Goal: Task Accomplishment & Management: Complete application form

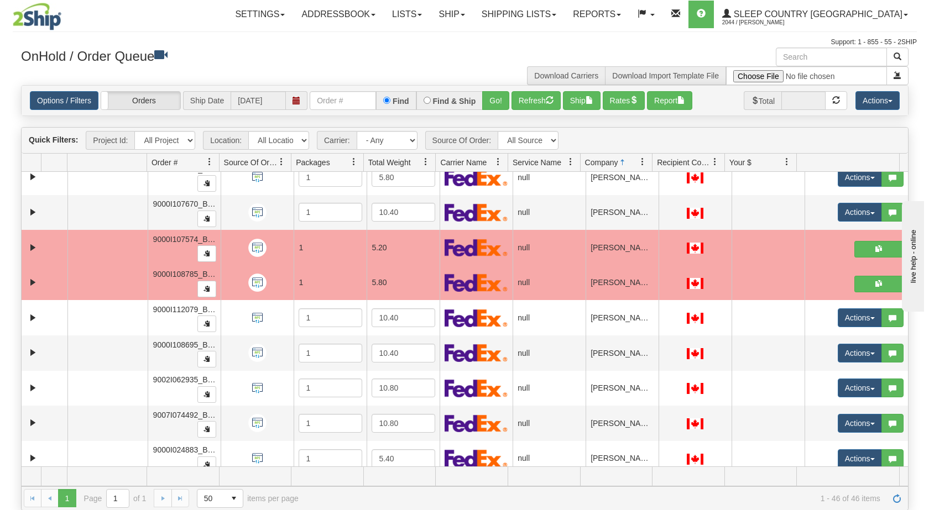
scroll to position [725, 0]
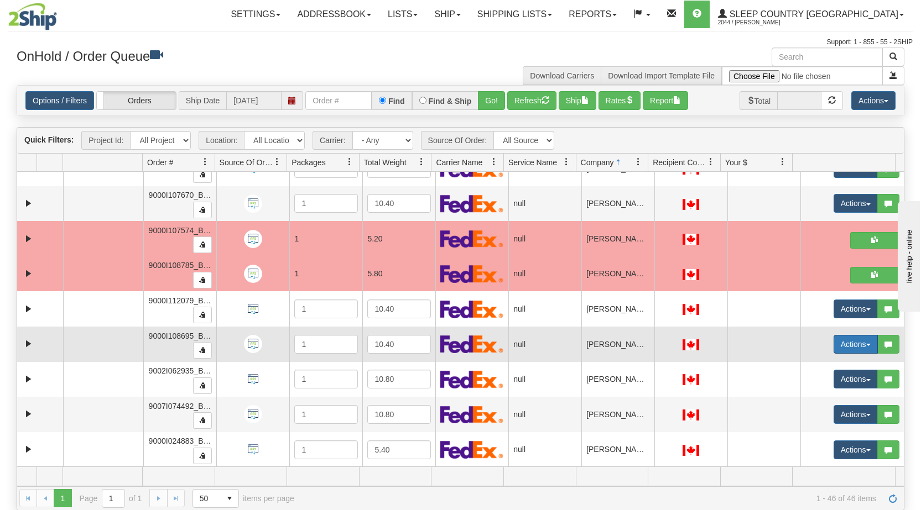
click at [862, 343] on button "Actions" at bounding box center [855, 344] width 44 height 19
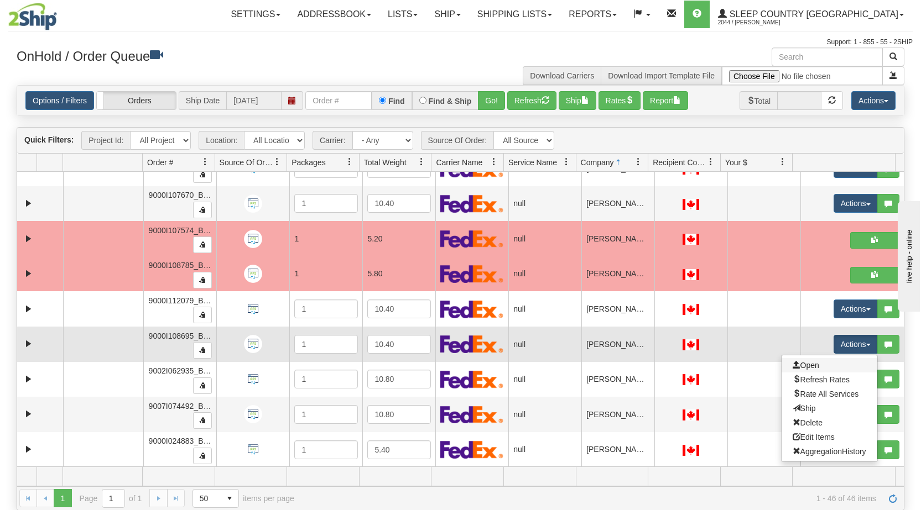
click at [812, 367] on link "Open" at bounding box center [829, 365] width 96 height 14
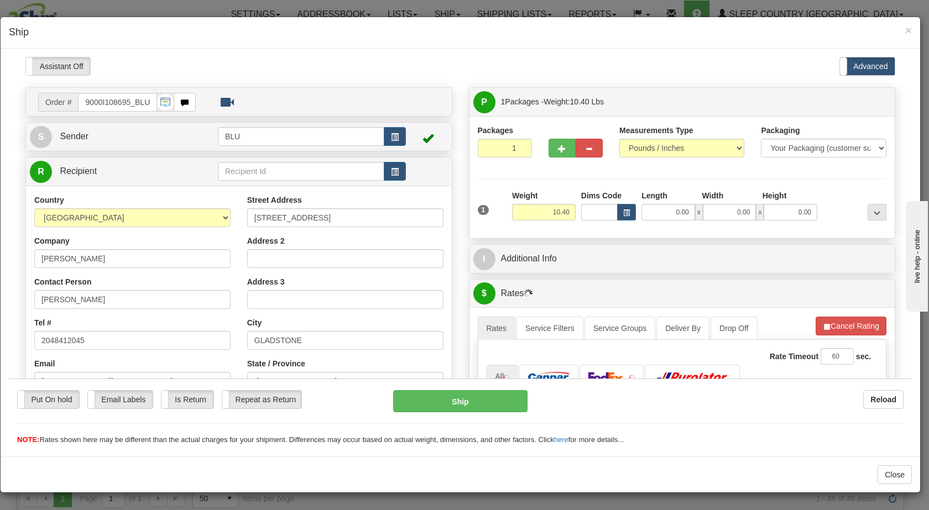
scroll to position [0, 0]
click at [391, 135] on span "button" at bounding box center [395, 136] width 8 height 7
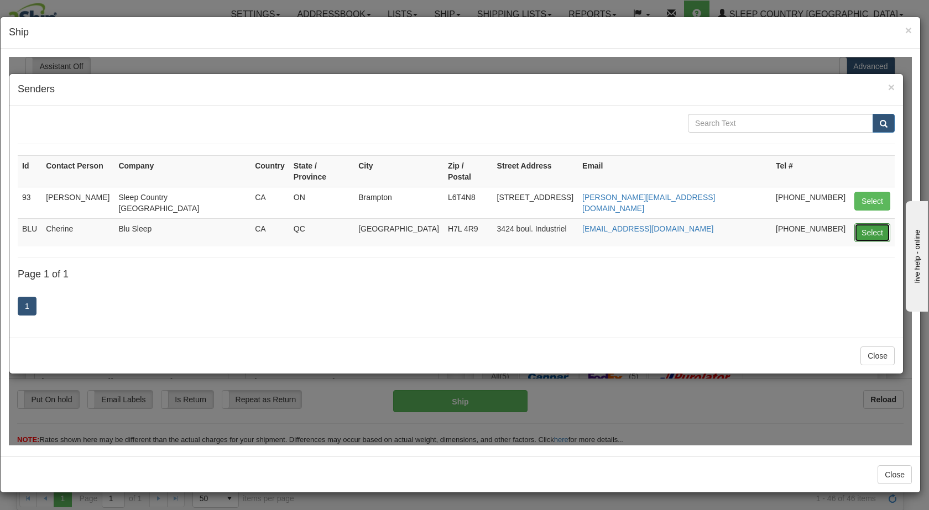
click at [865, 223] on button "Select" at bounding box center [873, 232] width 36 height 19
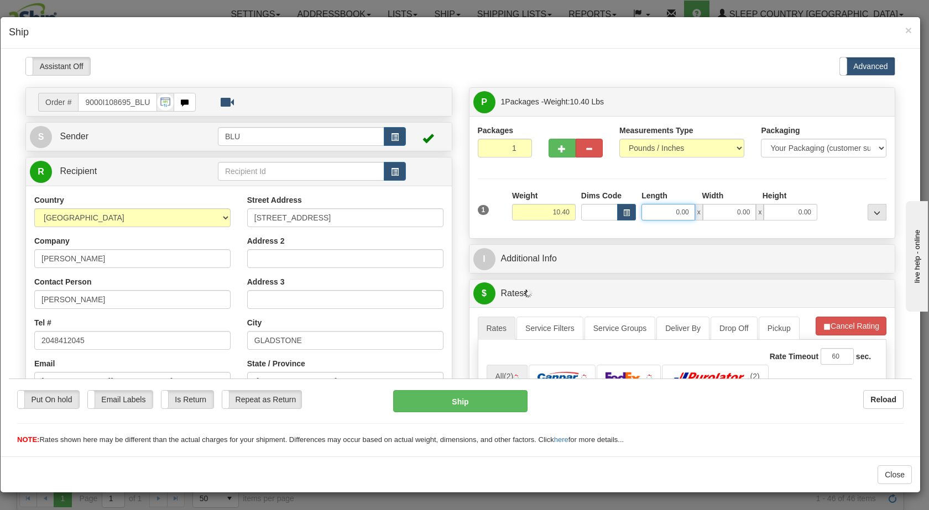
click at [665, 209] on input "0.00" at bounding box center [669, 212] width 54 height 17
type input "16.00"
click at [730, 206] on input "0.00" at bounding box center [730, 212] width 54 height 17
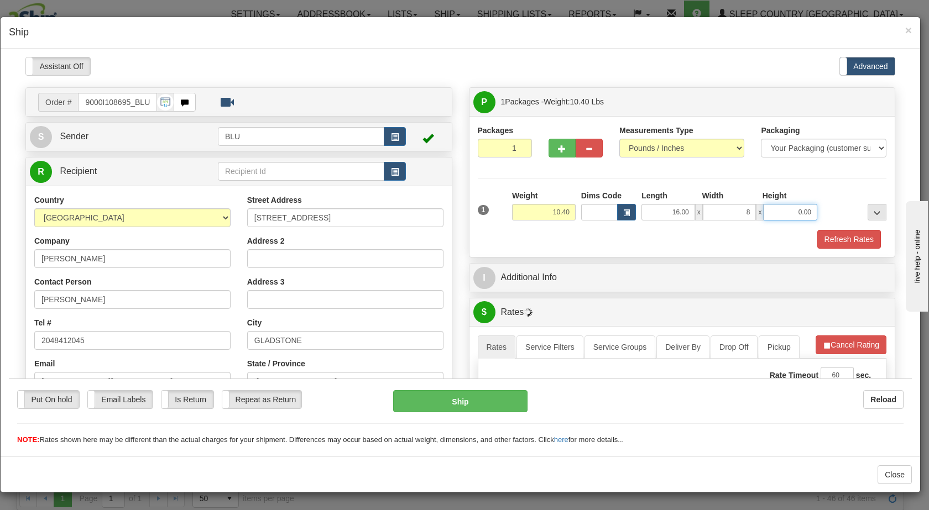
type input "8.00"
click at [783, 211] on input "0.00" at bounding box center [791, 212] width 54 height 17
type input "16.00"
click at [822, 207] on div at bounding box center [854, 205] width 69 height 30
click at [822, 230] on button "Refresh Rates" at bounding box center [849, 239] width 64 height 19
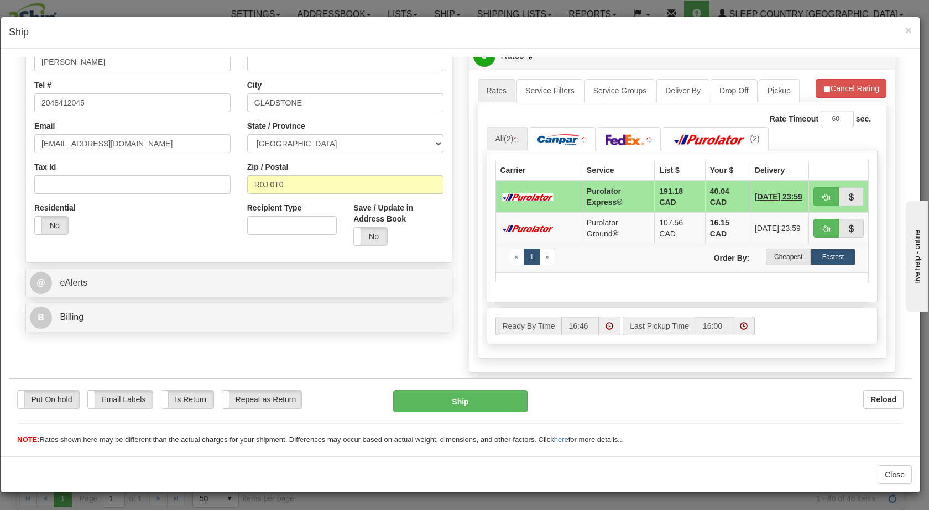
scroll to position [239, 0]
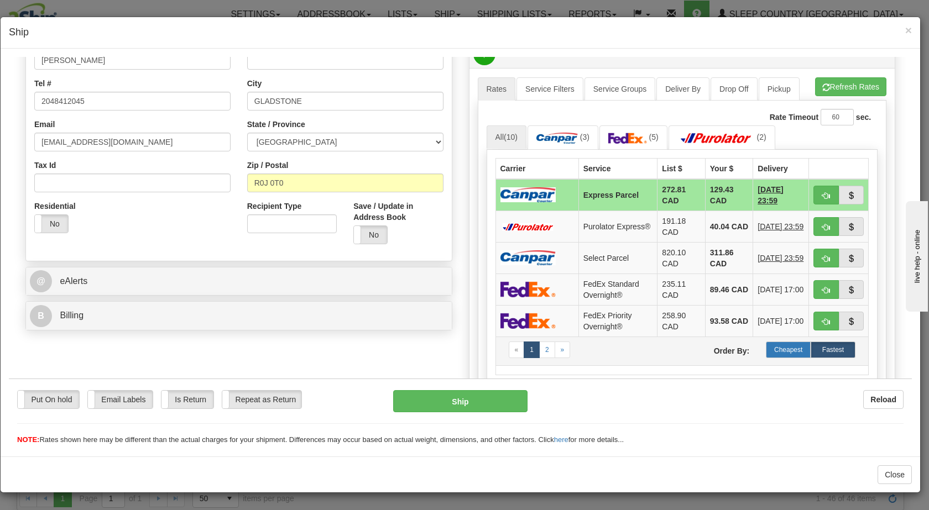
click at [771, 342] on label "Cheapest" at bounding box center [788, 349] width 45 height 17
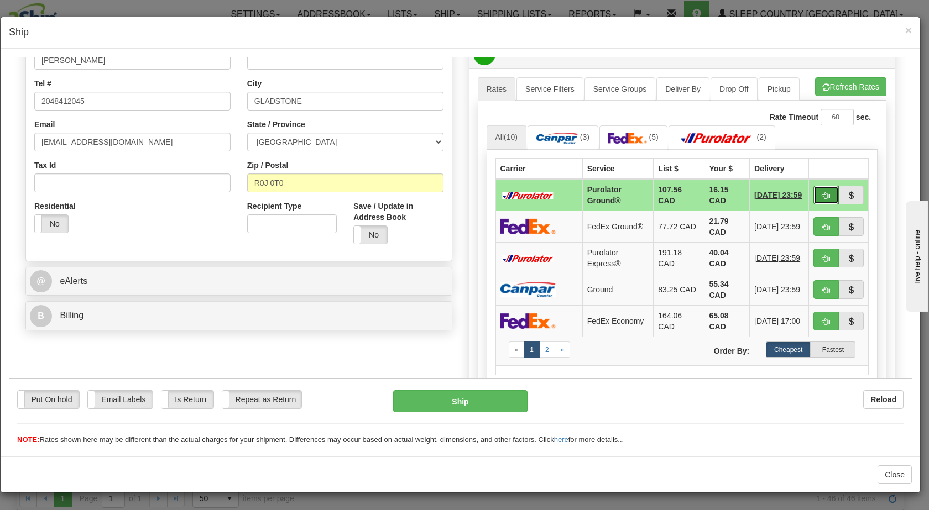
click at [822, 196] on span "button" at bounding box center [826, 195] width 8 height 7
type input "260"
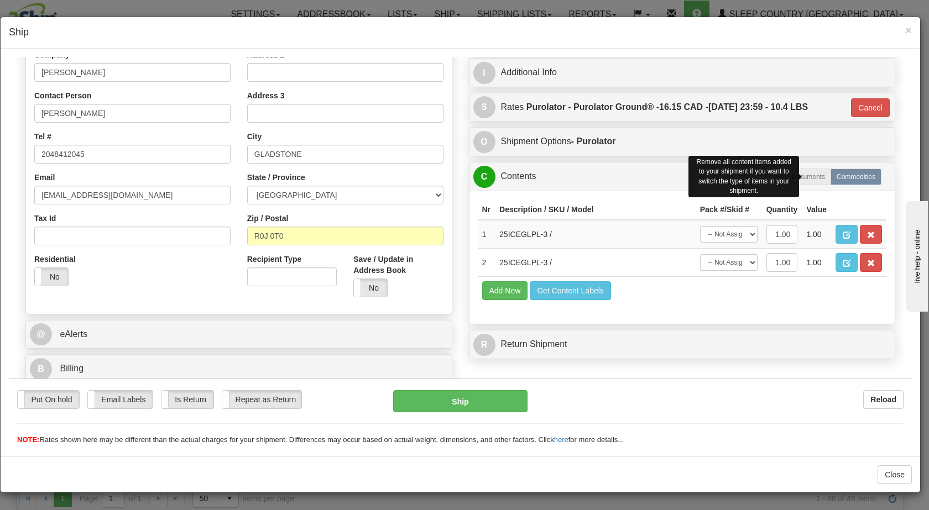
scroll to position [186, 0]
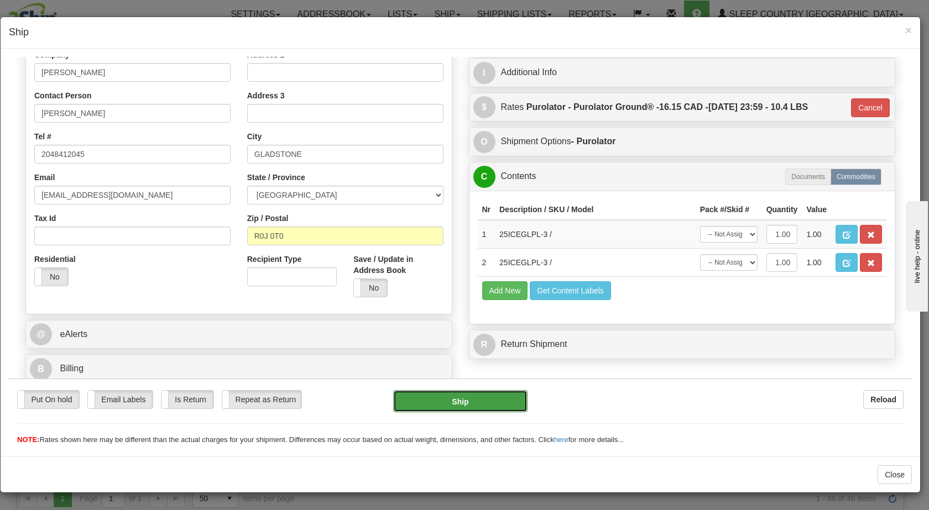
click at [478, 400] on button "Ship" at bounding box center [460, 401] width 134 height 22
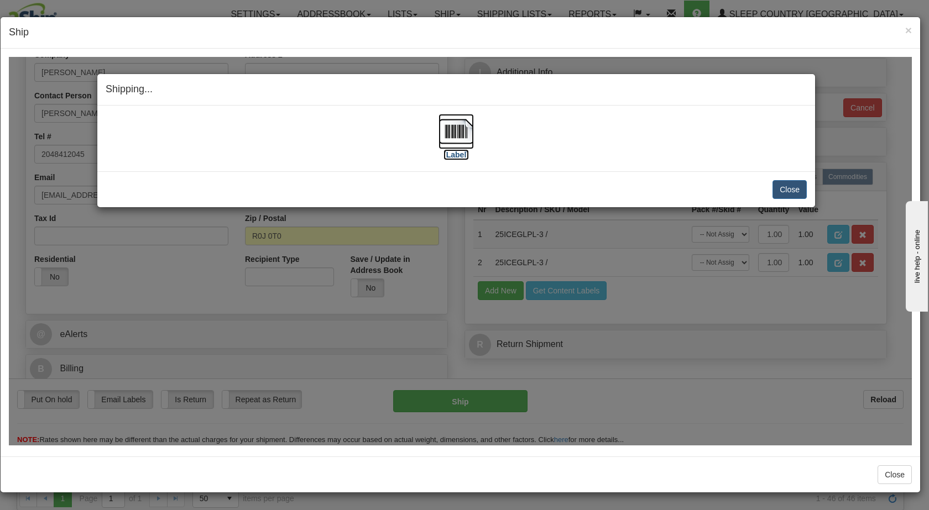
click at [460, 128] on img at bounding box center [456, 130] width 35 height 35
click at [757, 49] on div at bounding box center [461, 253] width 920 height 408
click at [797, 192] on button "Close" at bounding box center [790, 189] width 34 height 19
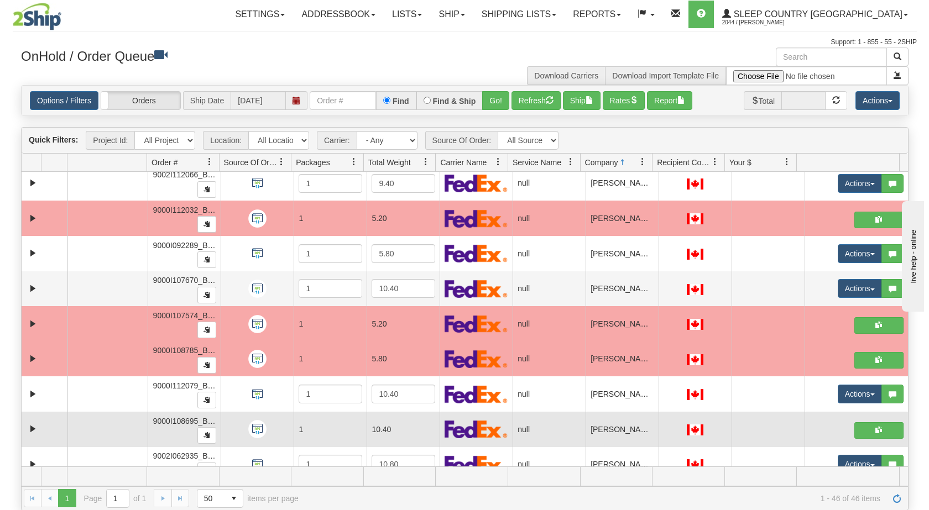
scroll to position [640, 0]
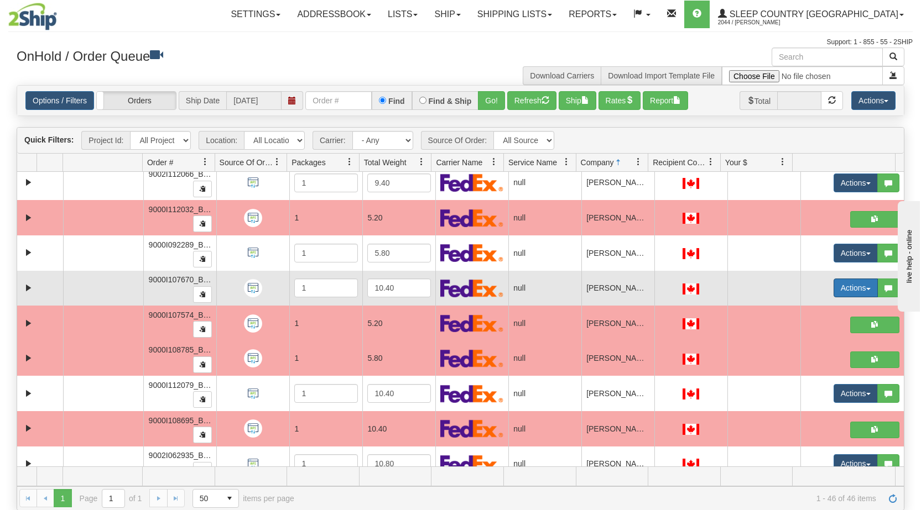
click at [866, 288] on span "button" at bounding box center [868, 289] width 4 height 2
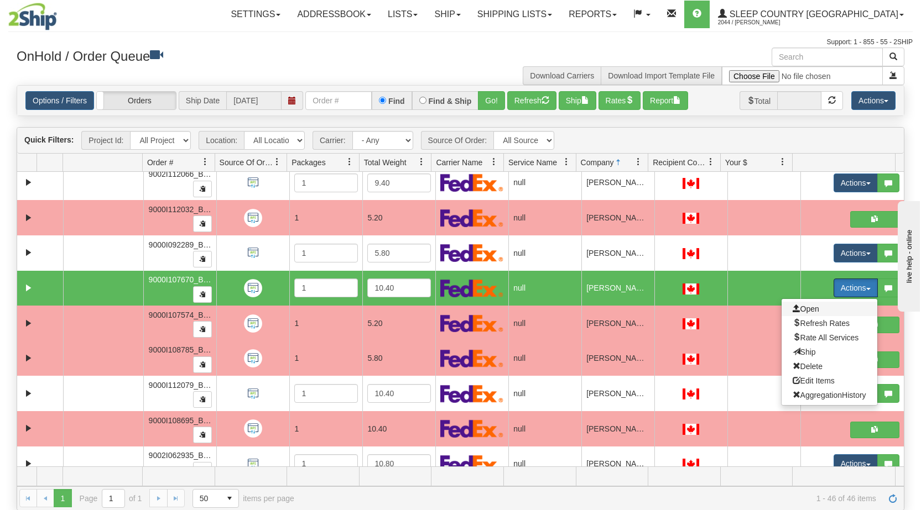
click at [801, 310] on span "Open" at bounding box center [806, 309] width 27 height 9
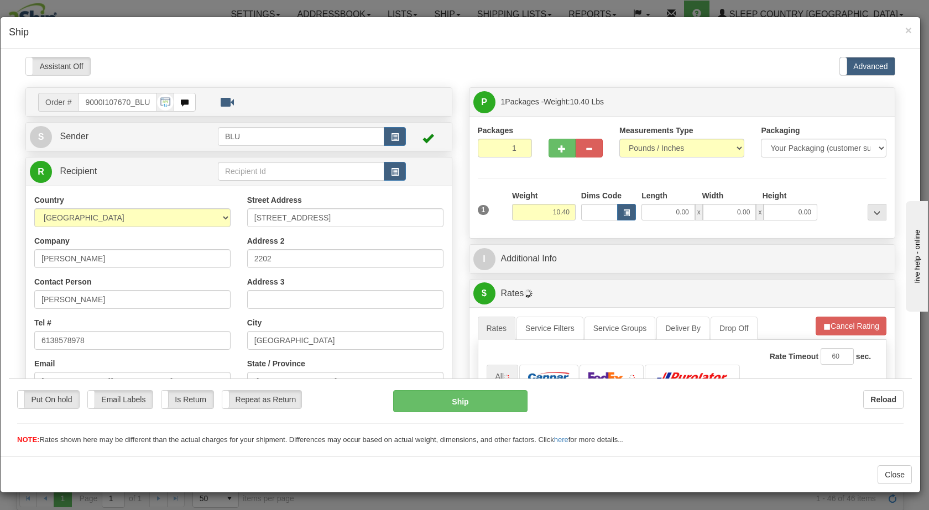
scroll to position [0, 0]
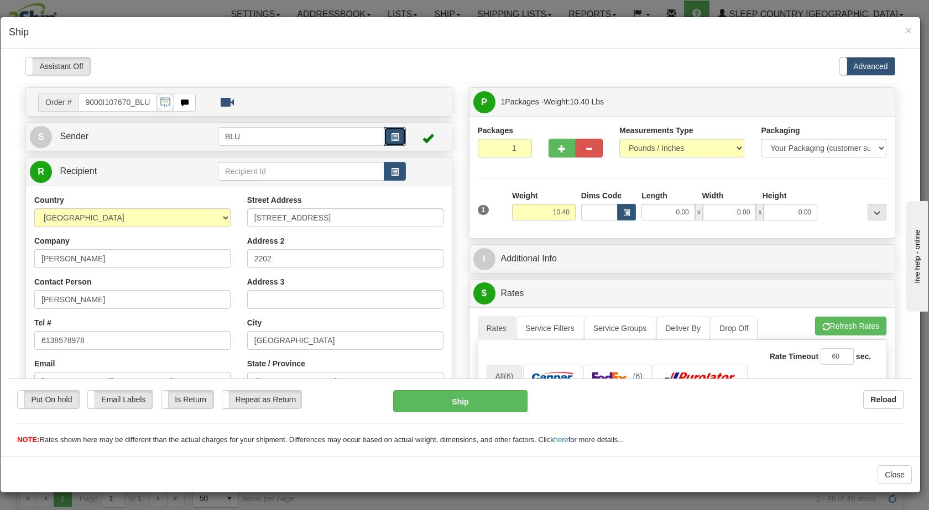
click at [395, 136] on span "button" at bounding box center [395, 136] width 8 height 7
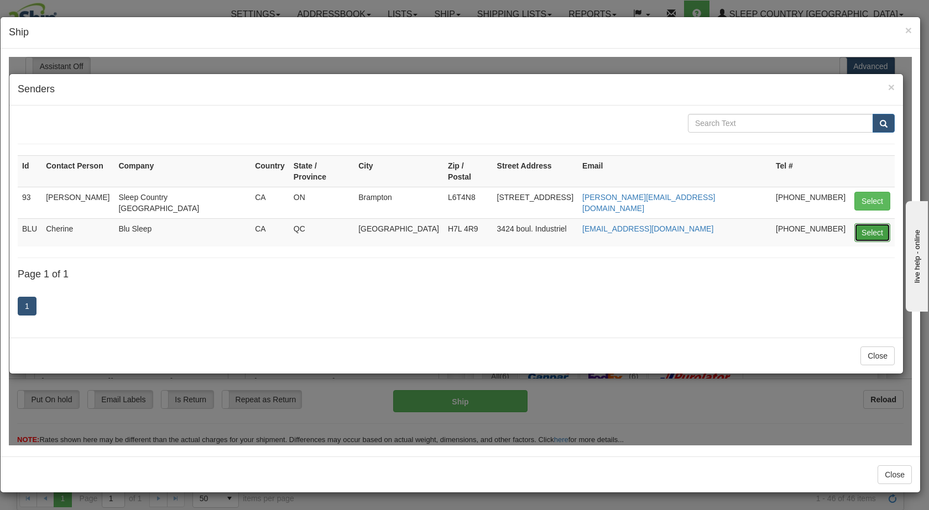
click at [874, 223] on button "Select" at bounding box center [873, 232] width 36 height 19
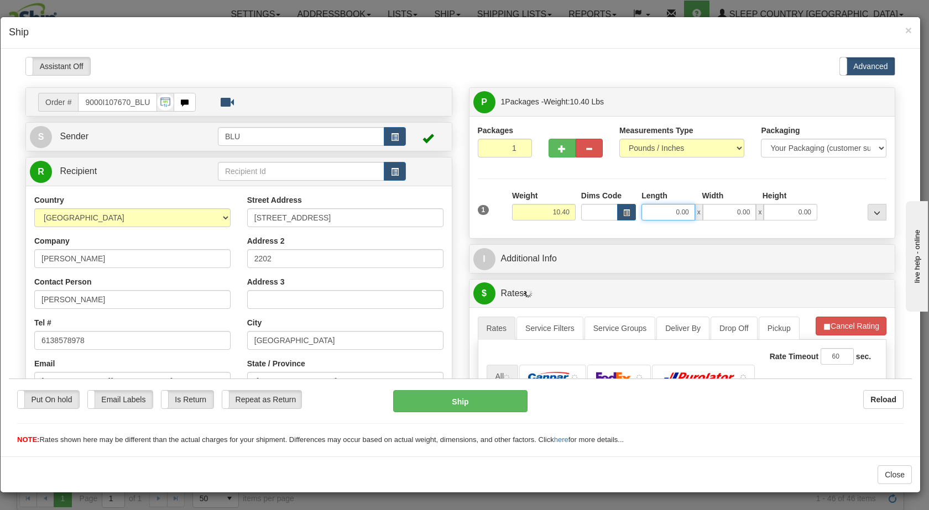
click at [666, 209] on input "0.00" at bounding box center [669, 212] width 54 height 17
type input "16.00"
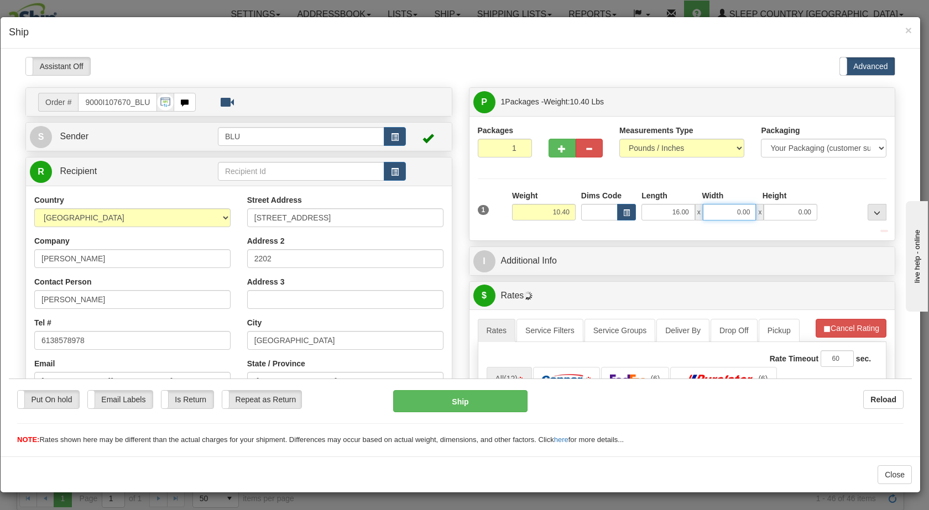
click at [721, 209] on input "0.00" at bounding box center [730, 212] width 54 height 17
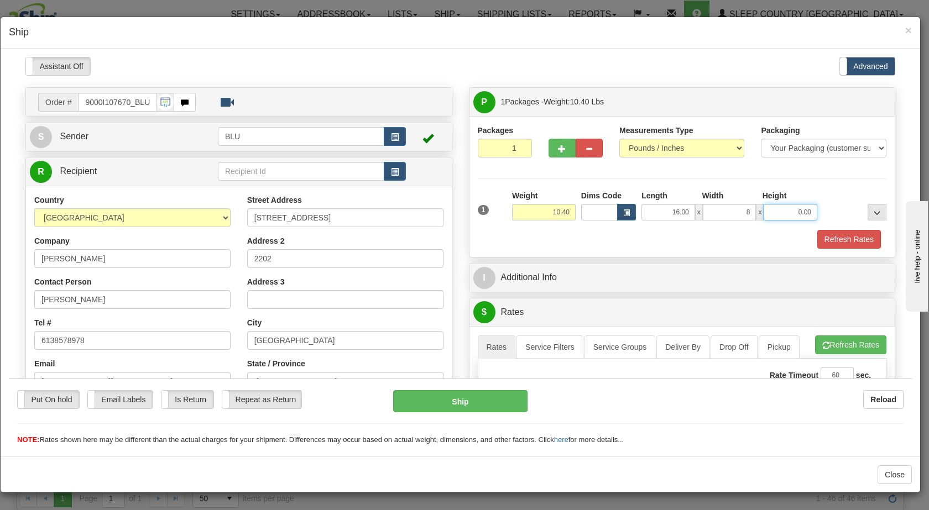
type input "8.00"
click at [788, 213] on input "0.00" at bounding box center [791, 212] width 54 height 17
type input "16.00"
click at [835, 207] on div at bounding box center [854, 205] width 69 height 30
click at [833, 239] on button "Refresh Rates" at bounding box center [849, 239] width 64 height 19
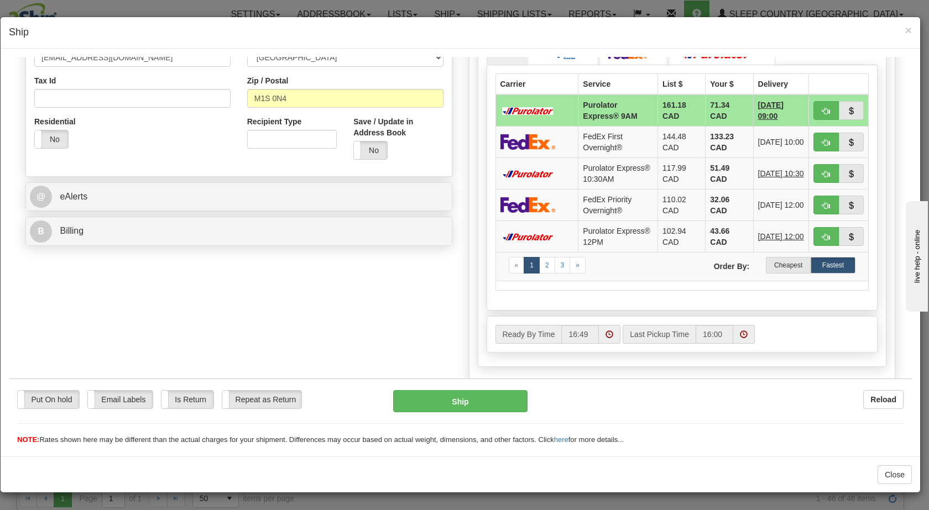
scroll to position [325, 0]
click at [772, 272] on label "Cheapest" at bounding box center [788, 264] width 45 height 17
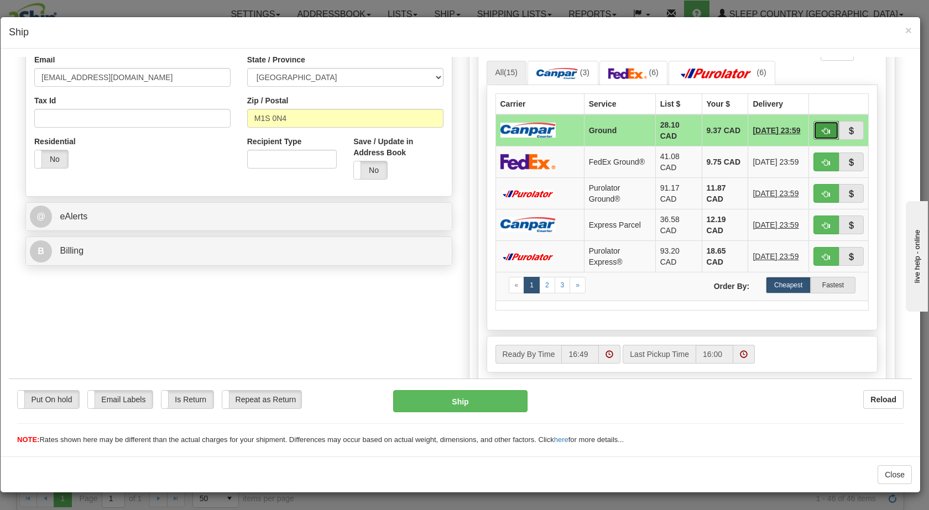
click at [816, 125] on button "button" at bounding box center [826, 130] width 25 height 19
type input "1"
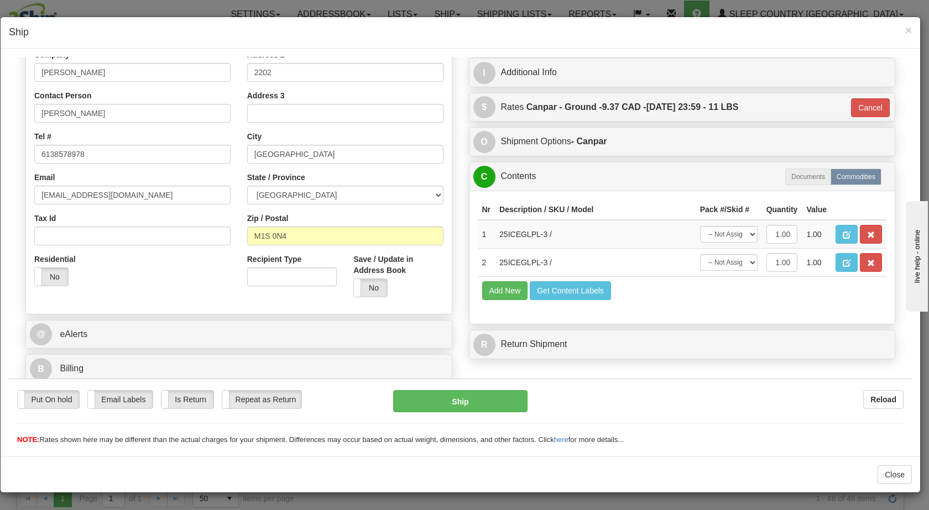
scroll to position [186, 0]
click at [431, 410] on button "Ship" at bounding box center [460, 401] width 134 height 22
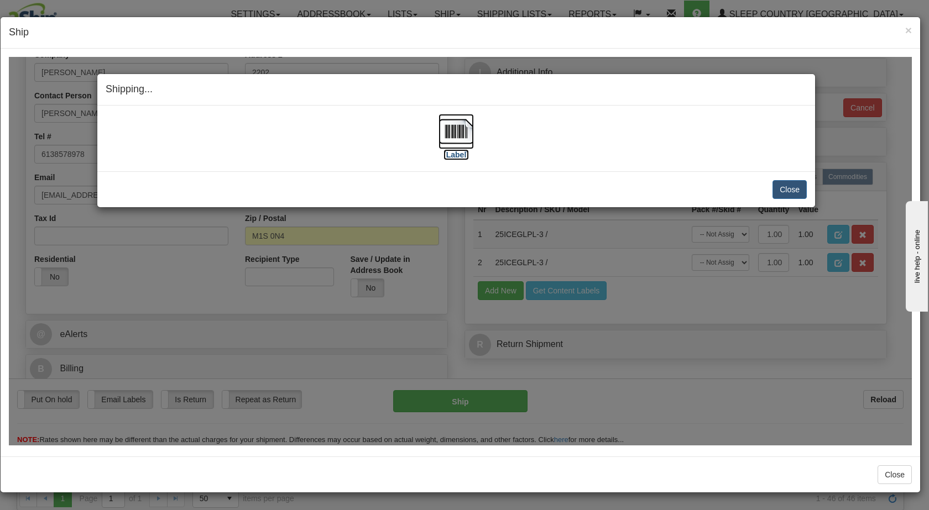
click at [447, 131] on img at bounding box center [456, 130] width 35 height 35
click at [787, 191] on button "Close" at bounding box center [790, 189] width 34 height 19
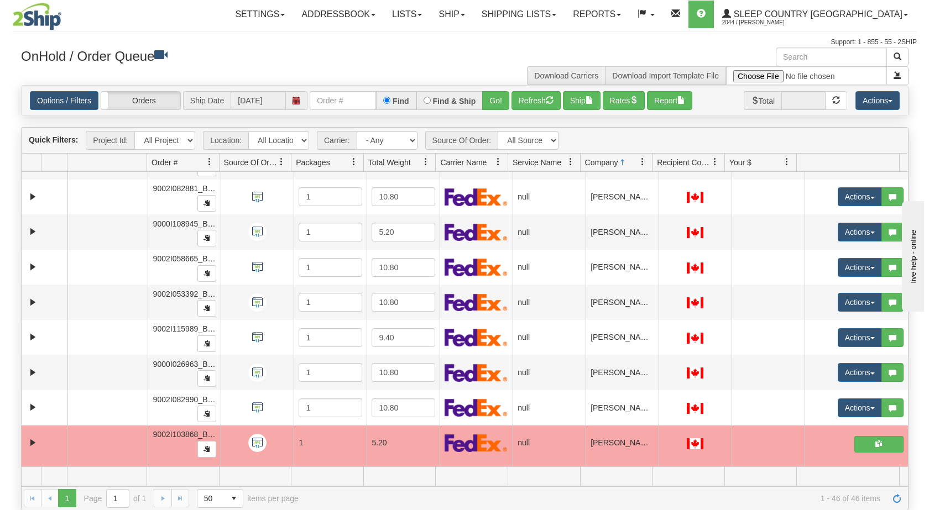
scroll to position [1260, 0]
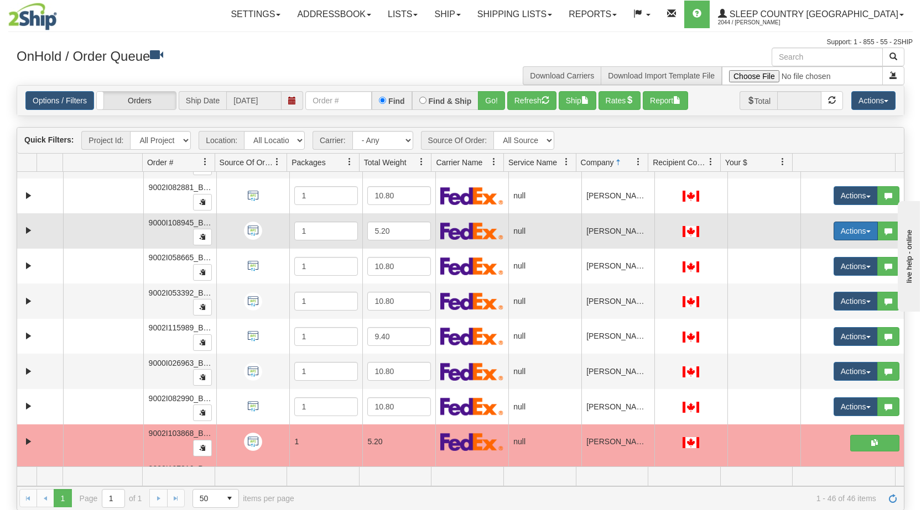
click at [856, 230] on button "Actions" at bounding box center [855, 231] width 44 height 19
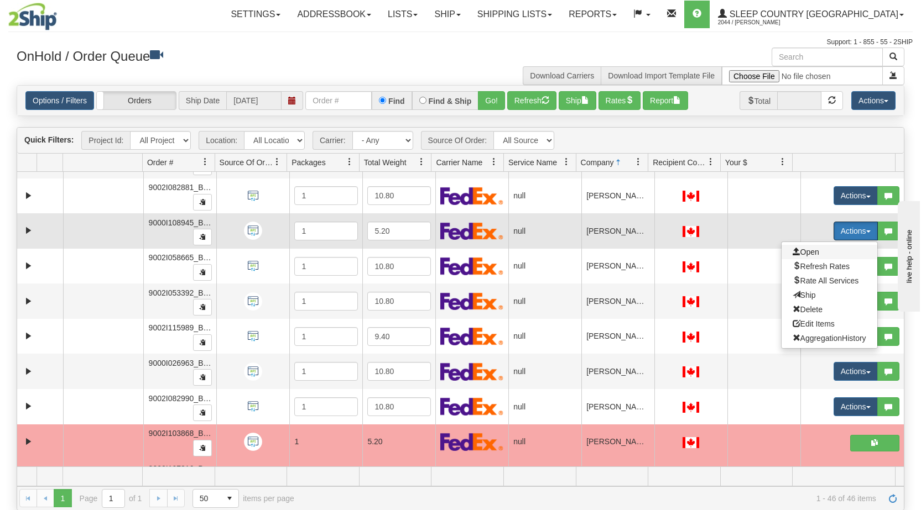
click at [809, 252] on span "Open" at bounding box center [806, 252] width 27 height 9
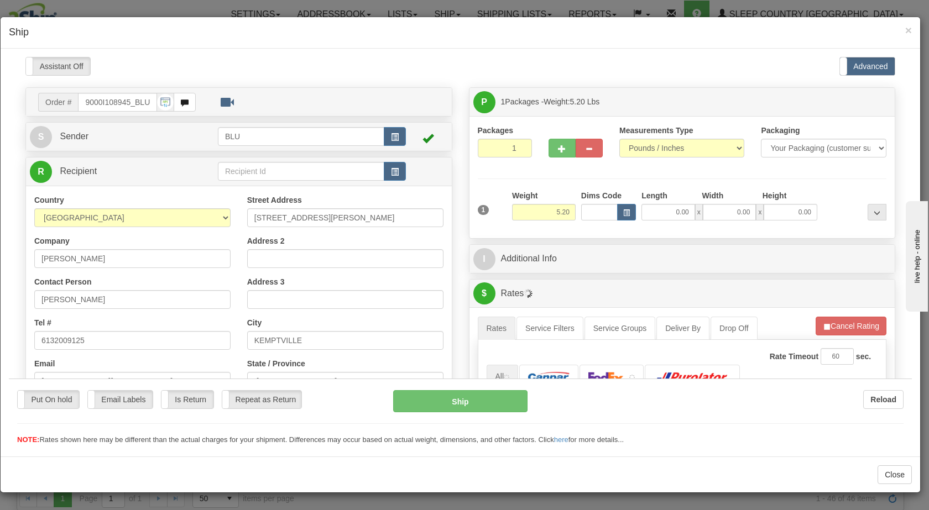
scroll to position [0, 0]
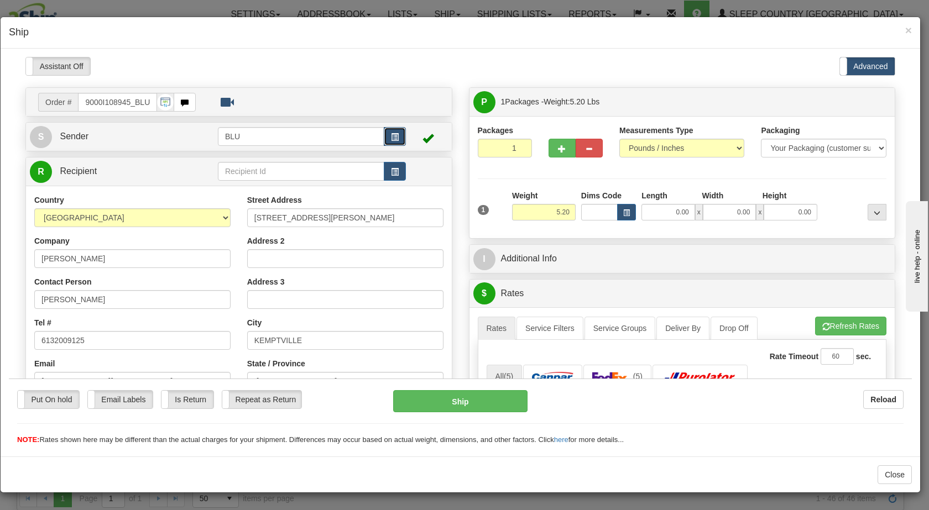
click at [391, 136] on span "button" at bounding box center [395, 136] width 8 height 7
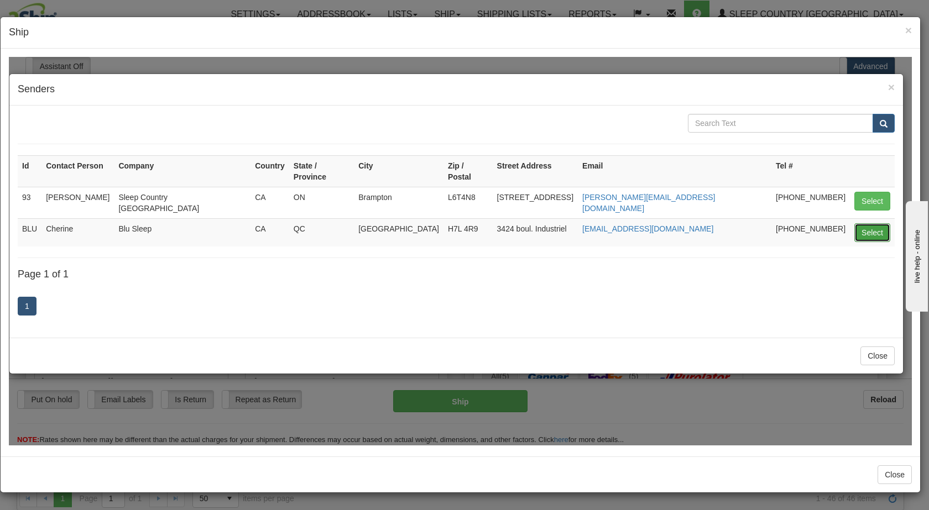
click at [876, 223] on button "Select" at bounding box center [873, 232] width 36 height 19
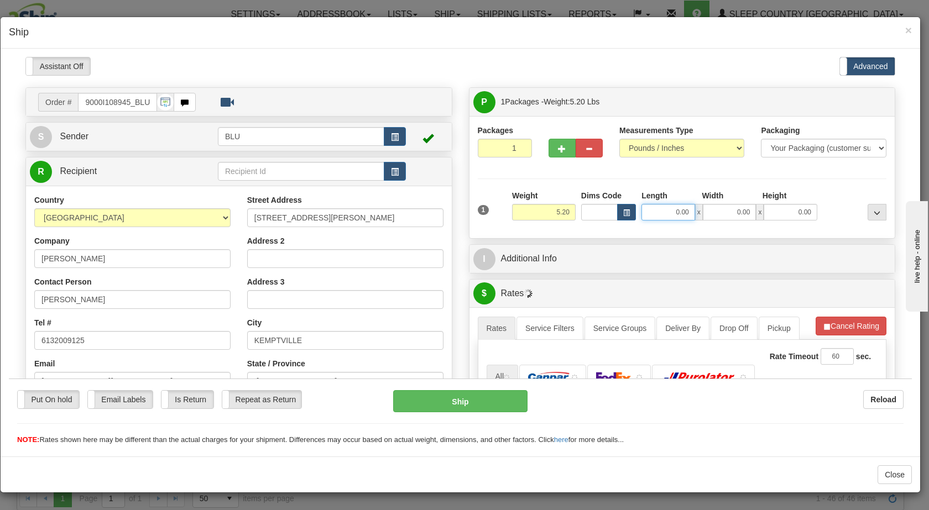
click at [668, 215] on input "0.00" at bounding box center [669, 212] width 54 height 17
type input "8.00"
click at [732, 209] on input "0.00" at bounding box center [730, 212] width 54 height 17
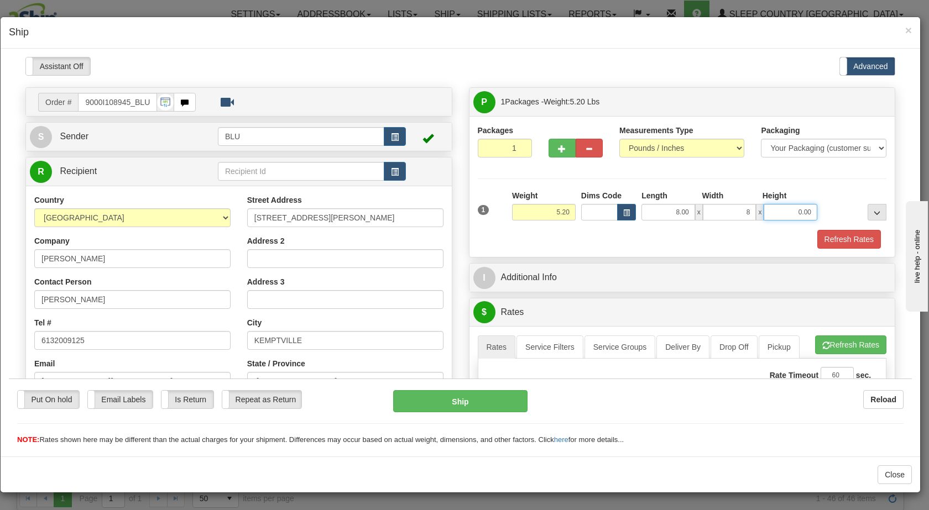
type input "8.00"
click at [775, 210] on input "0.00" at bounding box center [791, 212] width 54 height 17
type input "16.00"
click at [830, 213] on div at bounding box center [854, 205] width 69 height 30
click at [830, 233] on button "Refresh Rates" at bounding box center [849, 239] width 64 height 19
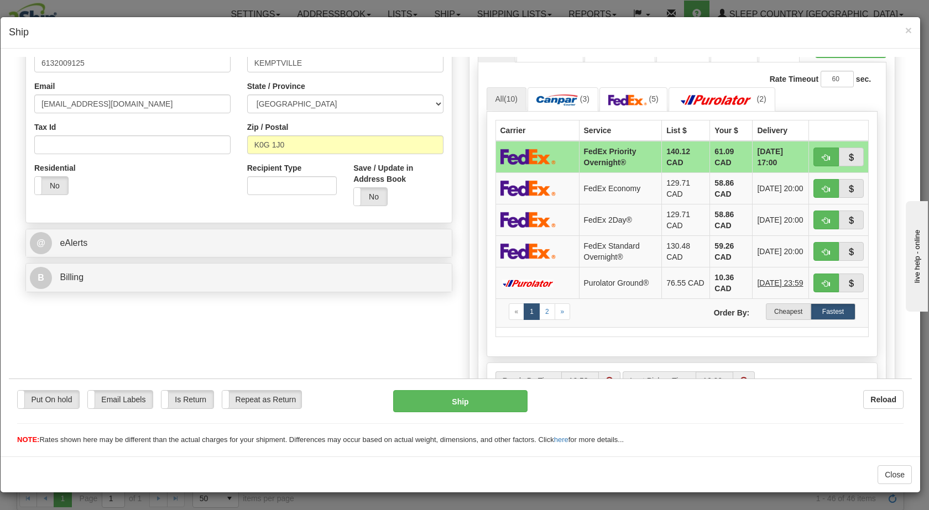
scroll to position [295, 0]
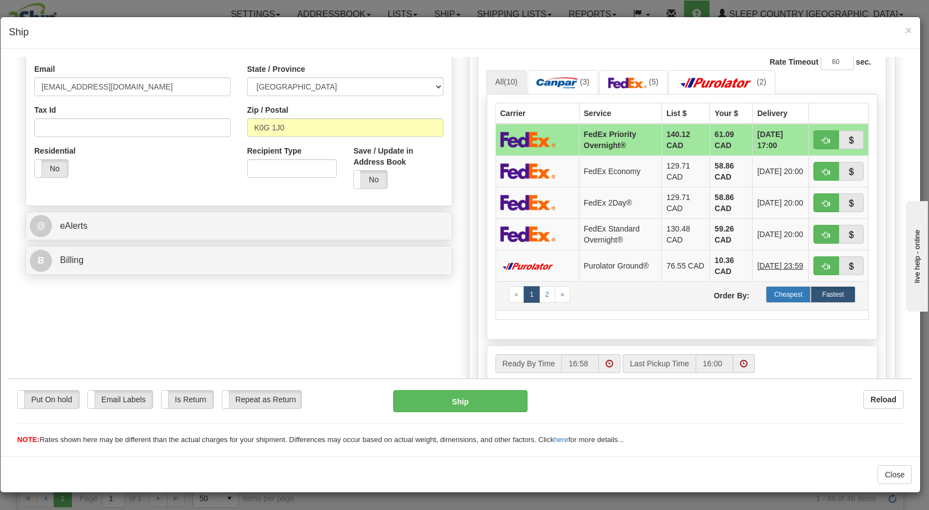
click at [783, 290] on label "Cheapest" at bounding box center [788, 294] width 45 height 17
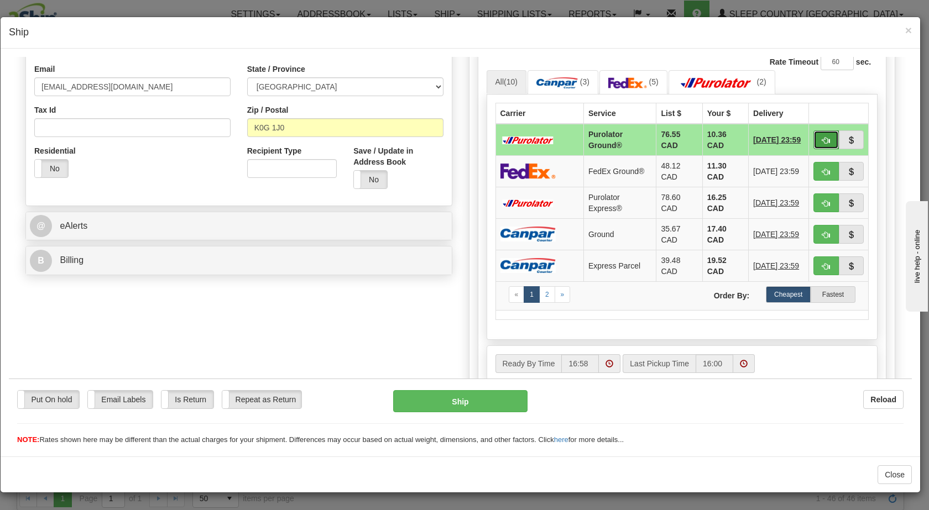
click at [814, 136] on button "button" at bounding box center [826, 139] width 25 height 19
type input "260"
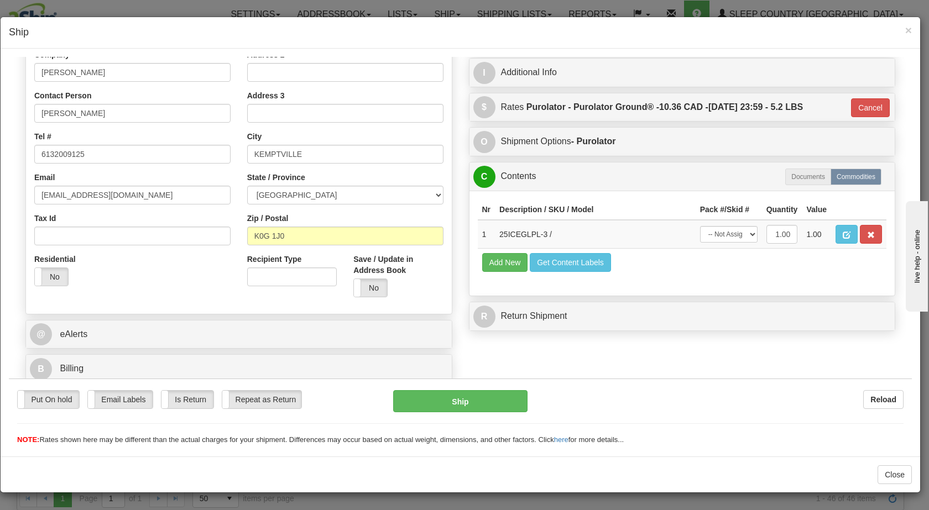
scroll to position [186, 0]
click at [455, 398] on button "Ship" at bounding box center [460, 401] width 134 height 22
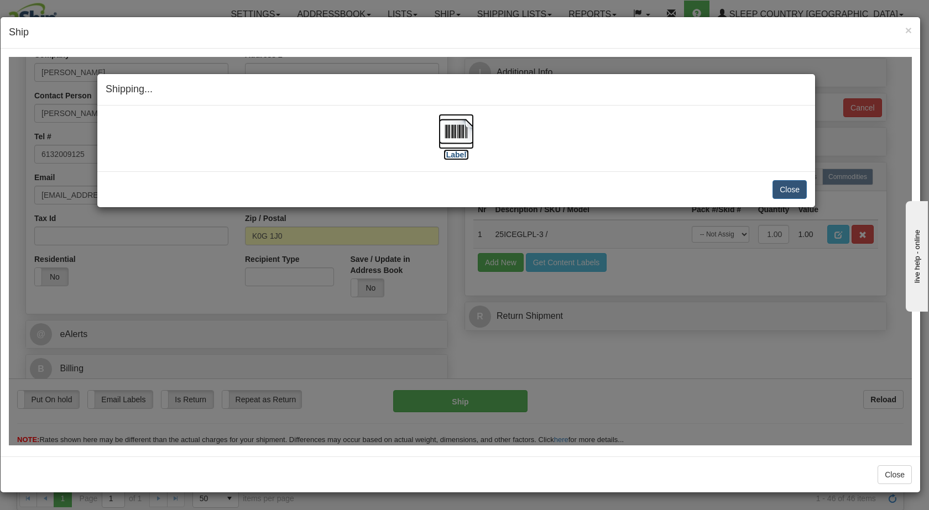
click at [459, 140] on img at bounding box center [456, 130] width 35 height 35
click at [794, 190] on button "Close" at bounding box center [790, 189] width 34 height 19
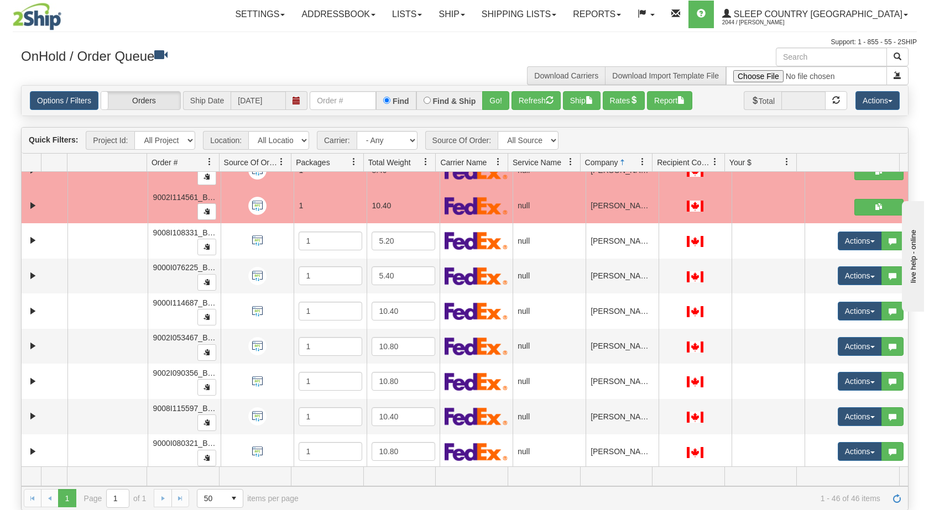
scroll to position [294, 0]
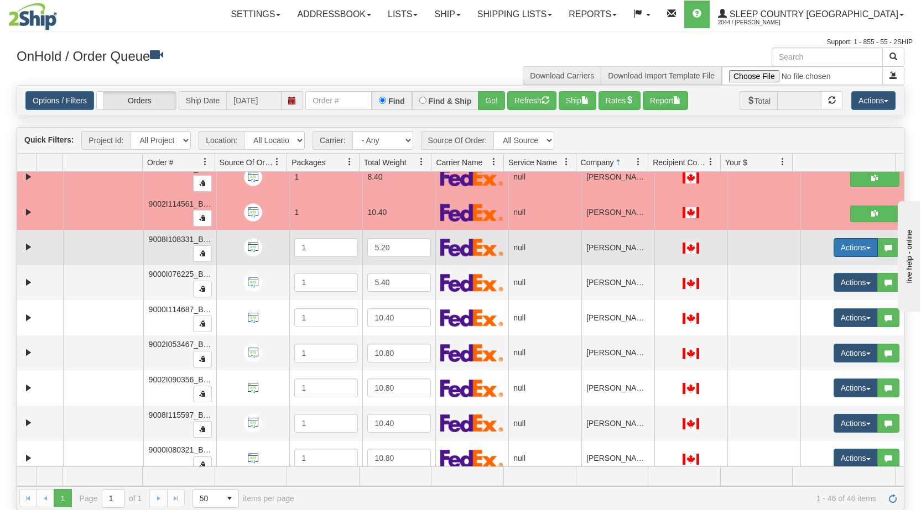
click at [866, 249] on span "button" at bounding box center [868, 248] width 4 height 2
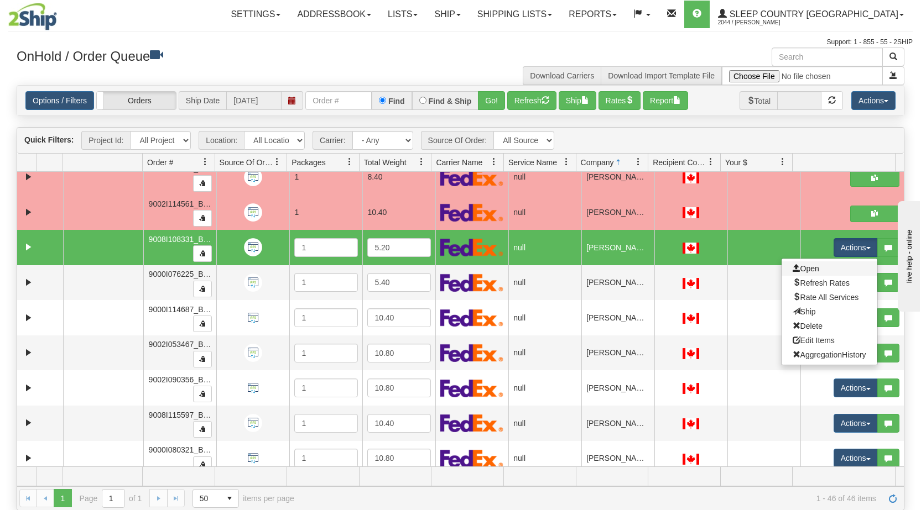
click at [827, 272] on link "Open" at bounding box center [829, 269] width 96 height 14
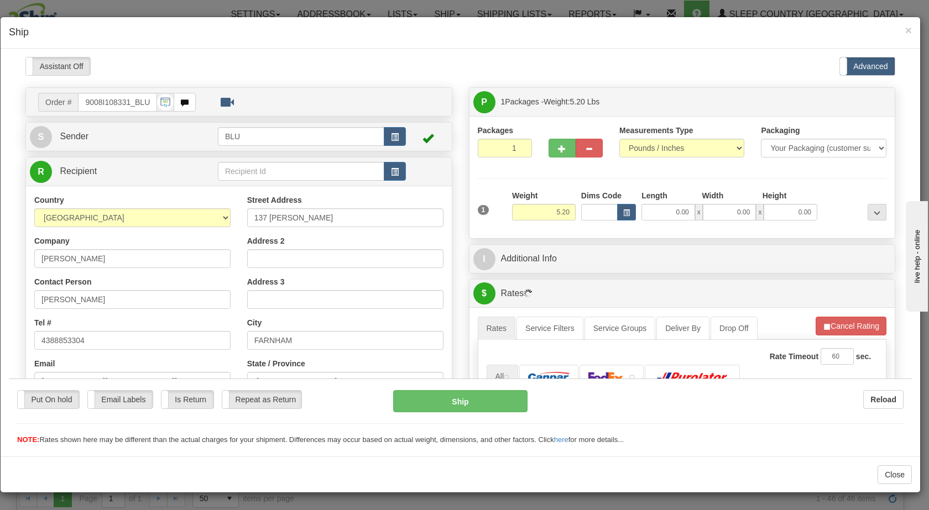
scroll to position [0, 0]
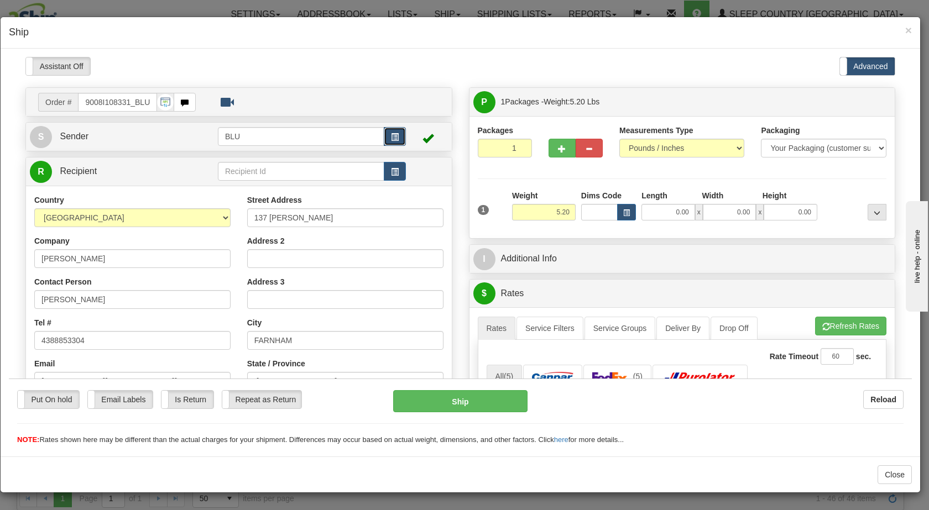
click at [392, 143] on button "button" at bounding box center [395, 136] width 22 height 19
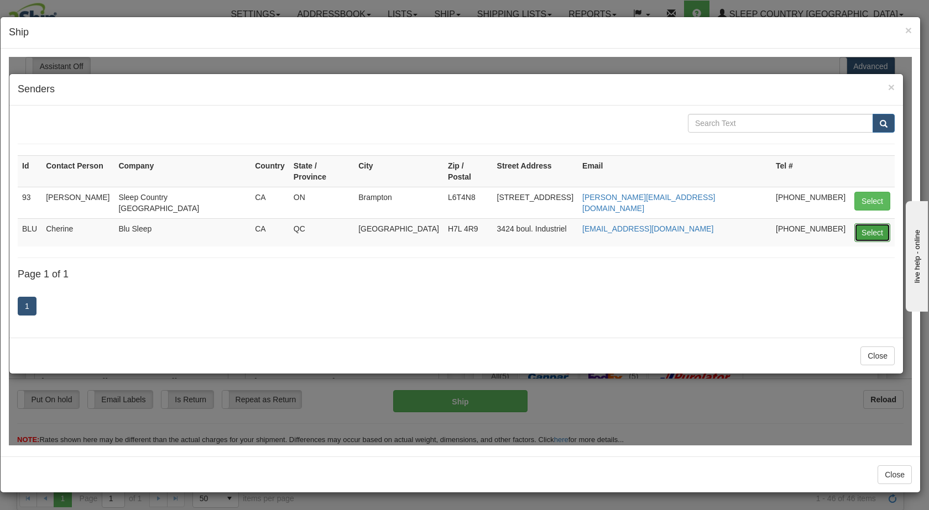
click at [868, 223] on button "Select" at bounding box center [873, 232] width 36 height 19
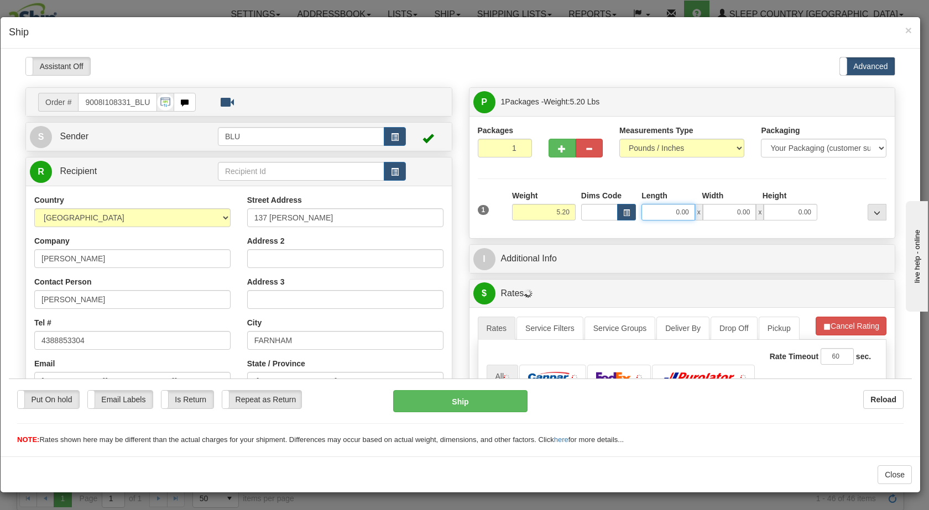
click at [657, 213] on input "0.00" at bounding box center [669, 212] width 54 height 17
click at [718, 213] on input "0.00" at bounding box center [730, 212] width 54 height 17
type input "8.00"
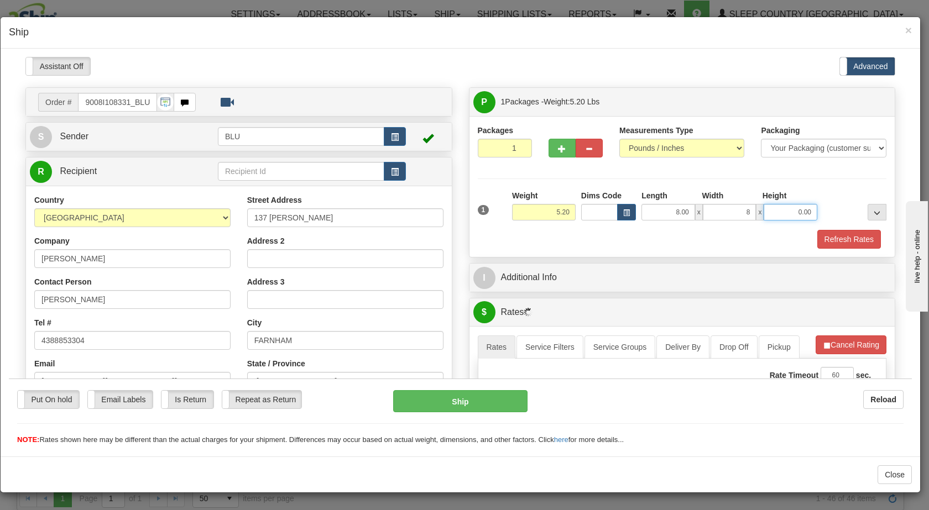
type input "8.00"
click at [787, 210] on input "0.00" at bounding box center [791, 212] width 54 height 17
type input "16.00"
click at [842, 207] on div at bounding box center [854, 205] width 69 height 30
click at [832, 237] on button "Refresh Rates" at bounding box center [849, 239] width 64 height 19
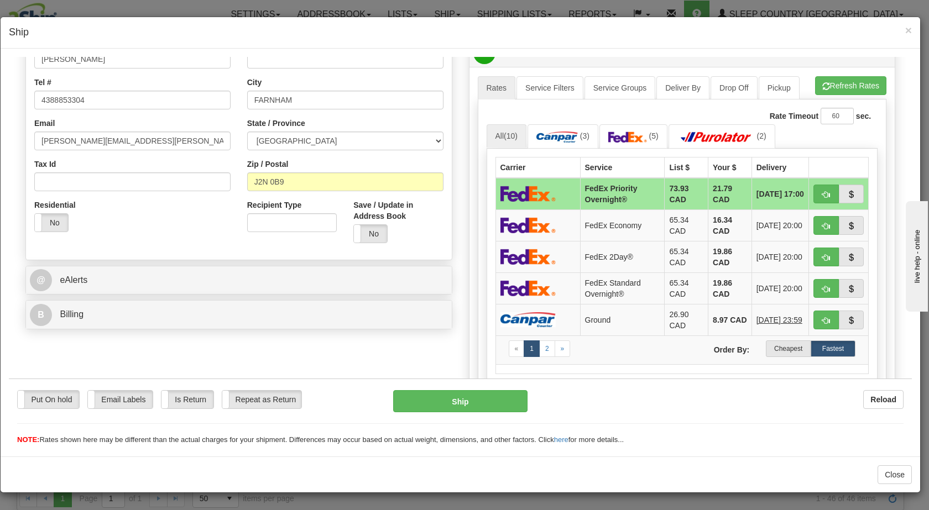
scroll to position [248, 0]
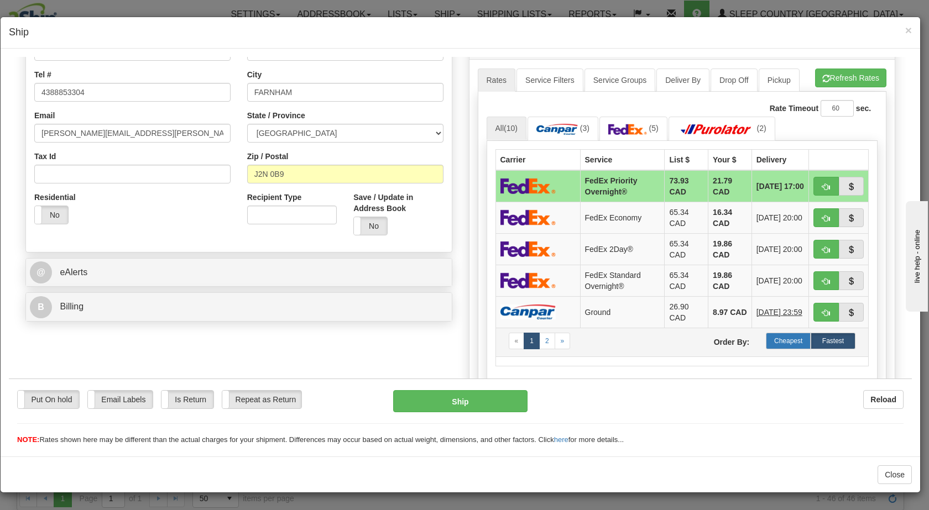
click at [777, 340] on label "Cheapest" at bounding box center [788, 340] width 45 height 17
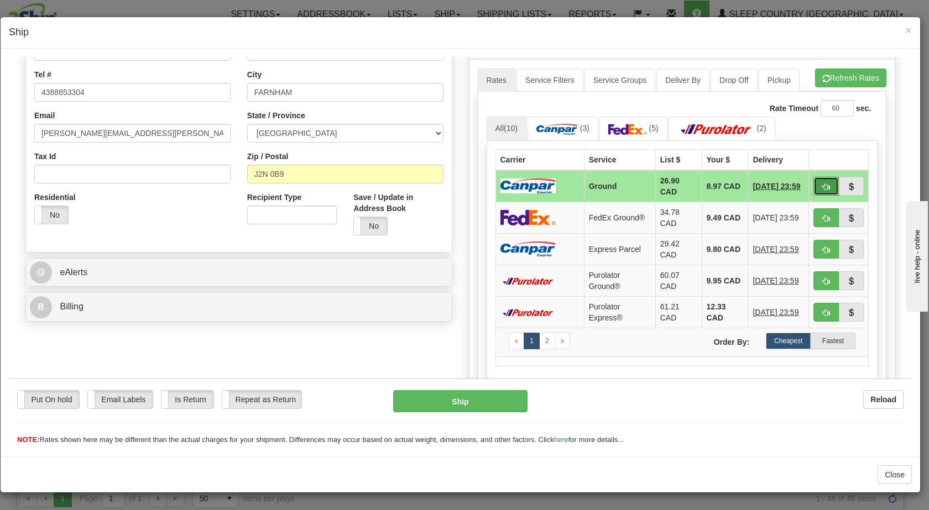
click at [814, 187] on button "button" at bounding box center [826, 185] width 25 height 19
type input "1"
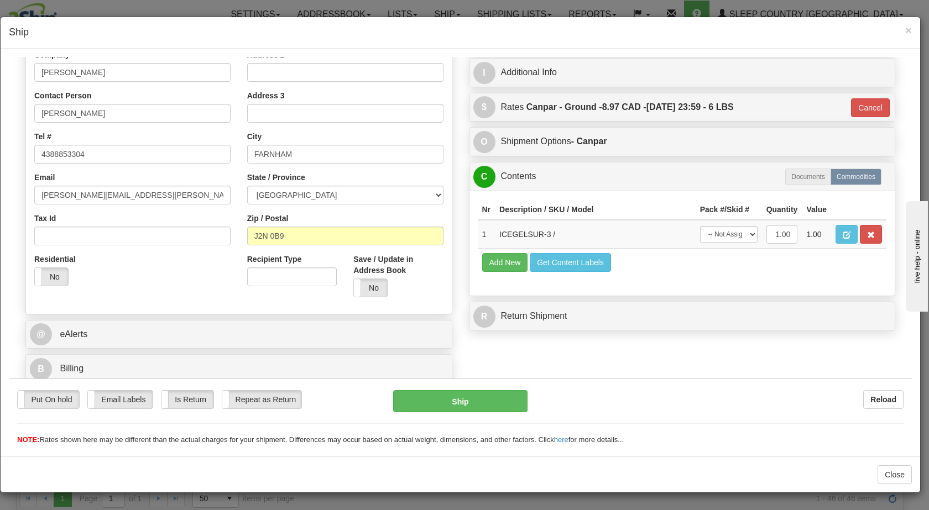
scroll to position [186, 0]
click at [423, 404] on button "Ship" at bounding box center [460, 401] width 134 height 22
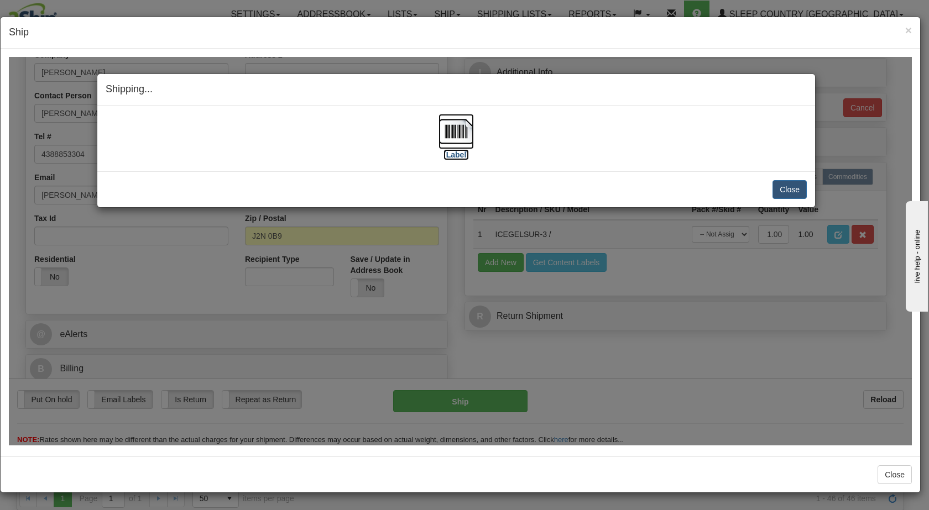
click at [460, 129] on img at bounding box center [456, 130] width 35 height 35
click at [795, 191] on button "Close" at bounding box center [790, 189] width 34 height 19
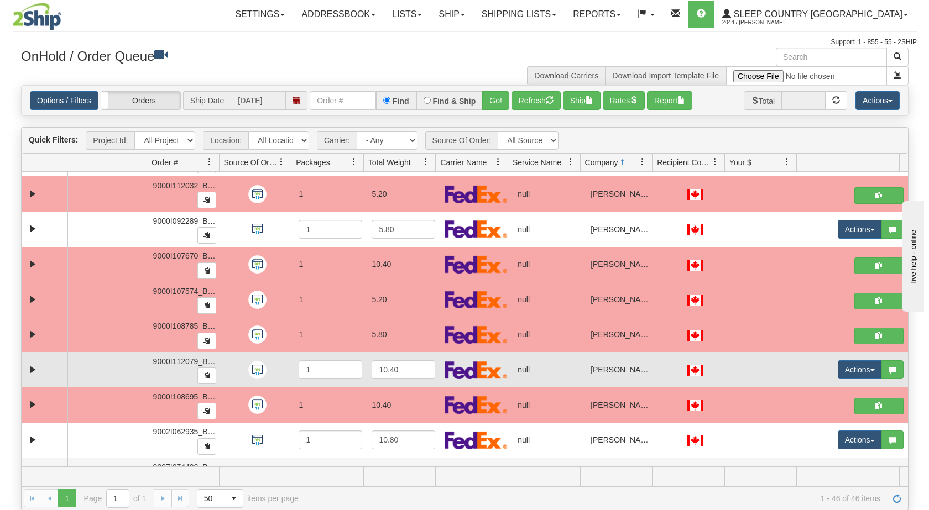
scroll to position [685, 0]
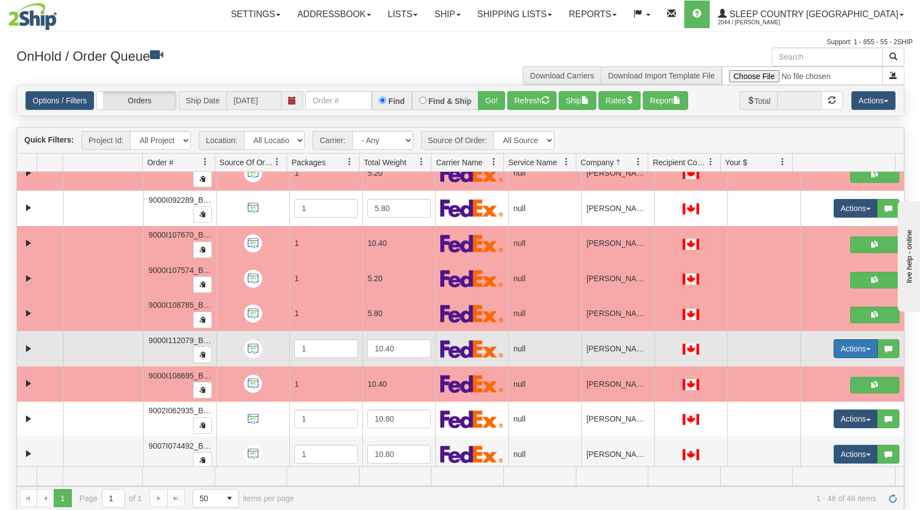
click at [858, 348] on button "Actions" at bounding box center [855, 349] width 44 height 19
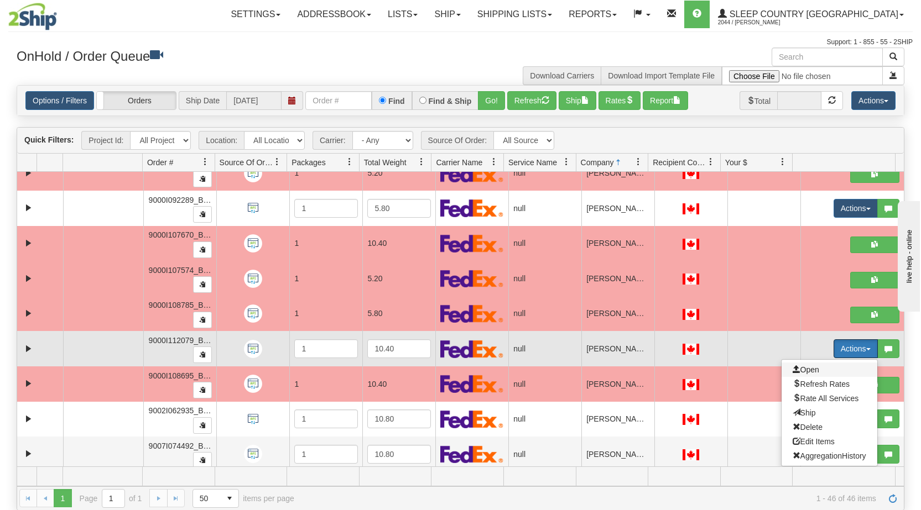
click at [808, 369] on span "Open" at bounding box center [806, 370] width 27 height 9
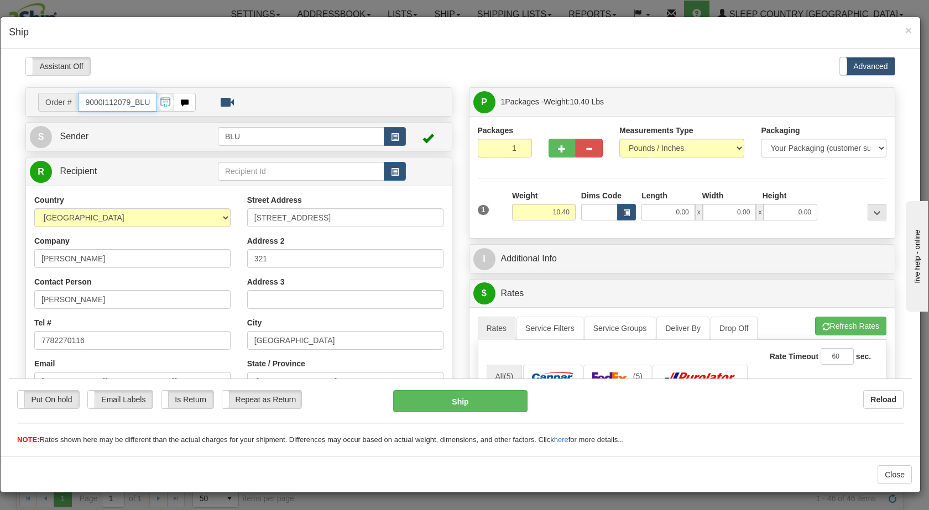
scroll to position [0, 0]
click at [391, 134] on span "button" at bounding box center [395, 136] width 8 height 7
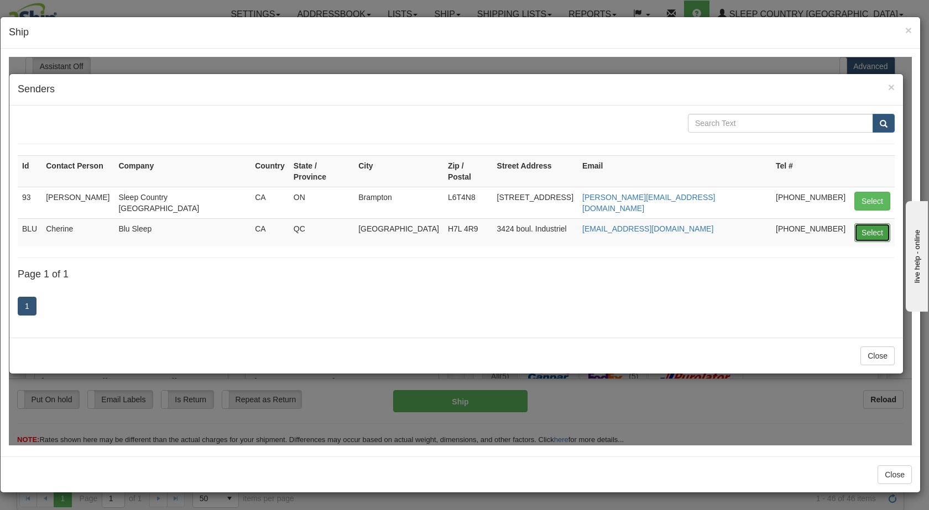
click at [873, 223] on button "Select" at bounding box center [873, 232] width 36 height 19
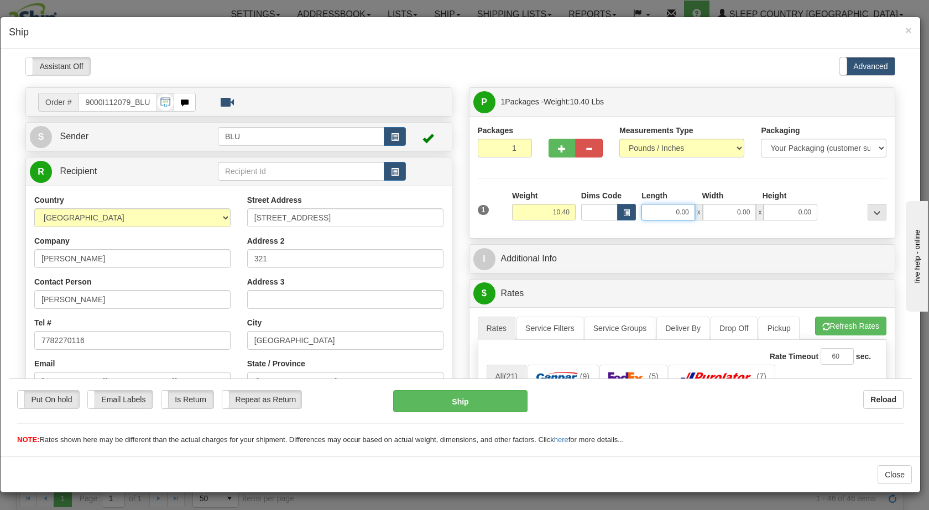
click at [665, 212] on input "0.00" at bounding box center [669, 212] width 54 height 17
type input "16.00"
click at [727, 212] on input "0.00" at bounding box center [730, 212] width 54 height 17
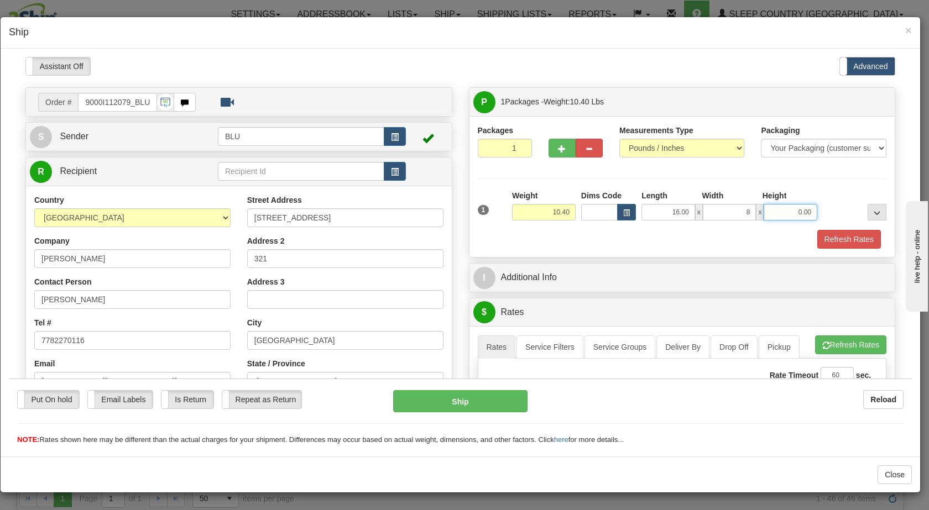
type input "8.00"
click at [780, 211] on input "0.00" at bounding box center [791, 212] width 54 height 17
type input "16.00"
click at [837, 213] on div at bounding box center [854, 205] width 69 height 30
click at [828, 237] on button "Refresh Rates" at bounding box center [849, 239] width 64 height 19
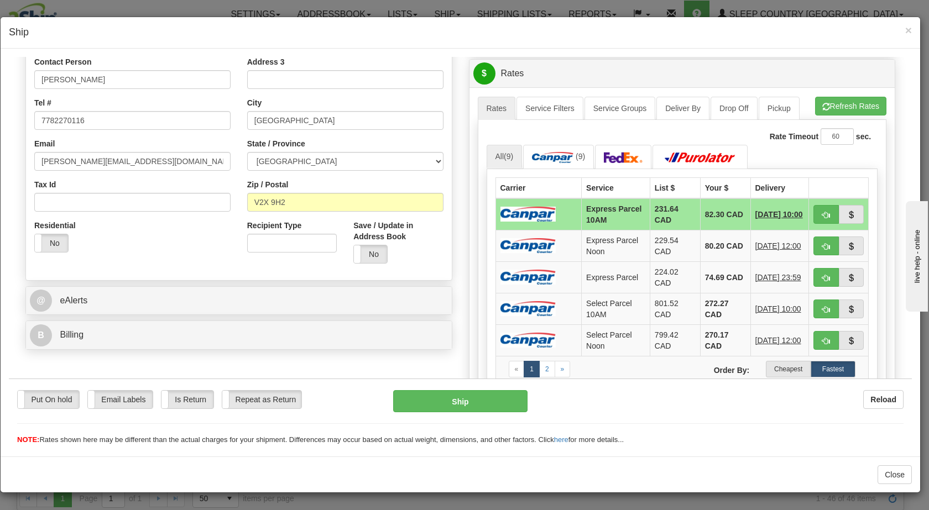
scroll to position [222, 0]
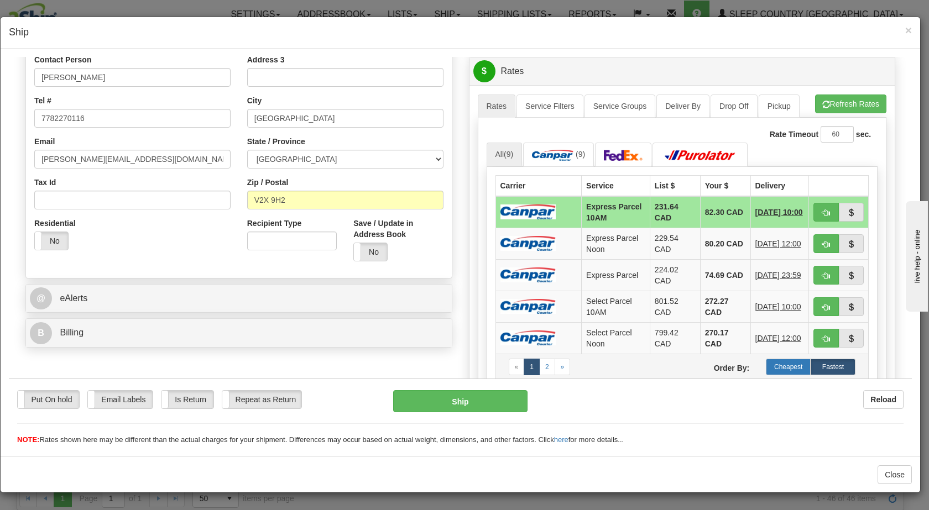
click at [784, 366] on label "Cheapest" at bounding box center [788, 366] width 45 height 17
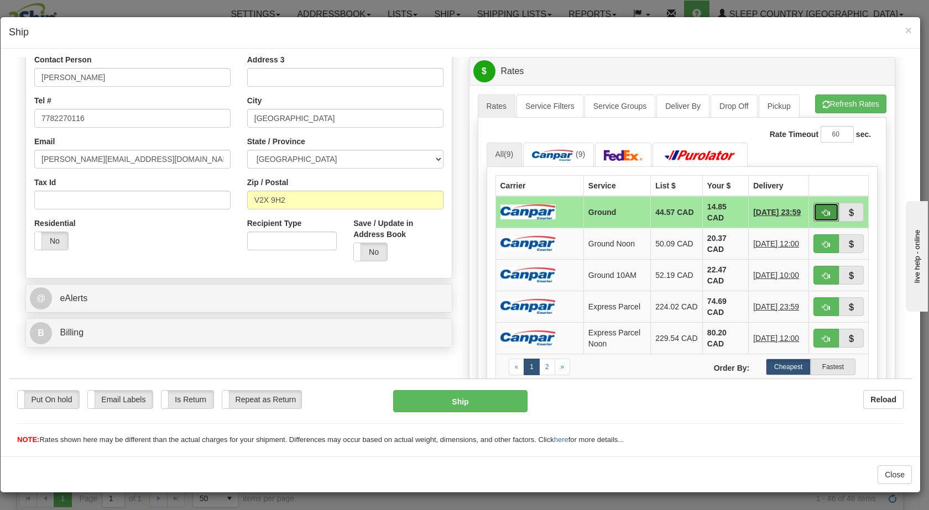
click at [822, 212] on span "button" at bounding box center [826, 212] width 8 height 7
type input "1"
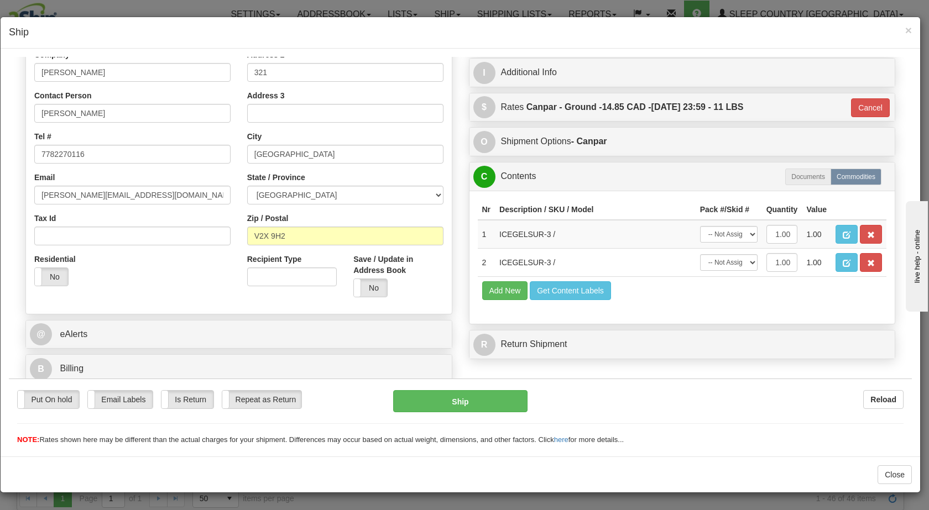
scroll to position [186, 0]
click at [447, 402] on button "Ship" at bounding box center [460, 401] width 134 height 22
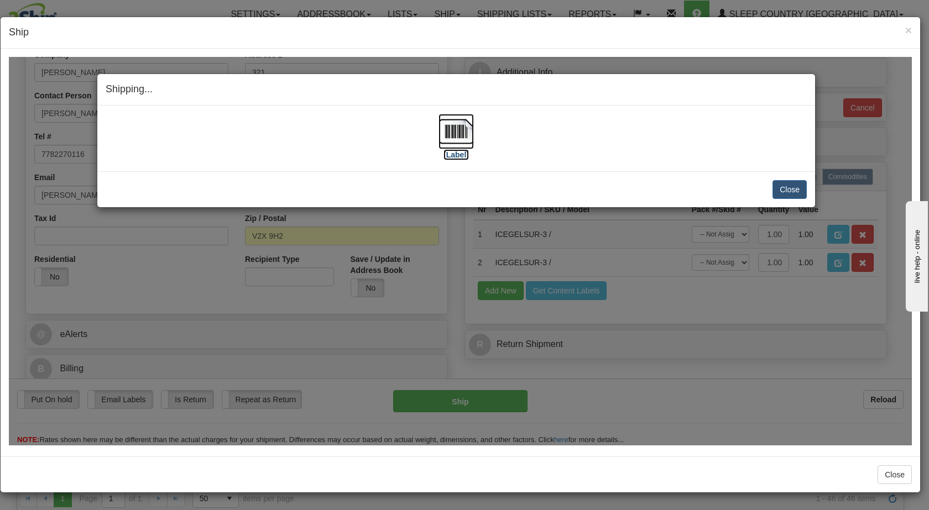
click at [455, 128] on img at bounding box center [456, 130] width 35 height 35
click at [783, 189] on button "Close" at bounding box center [790, 189] width 34 height 19
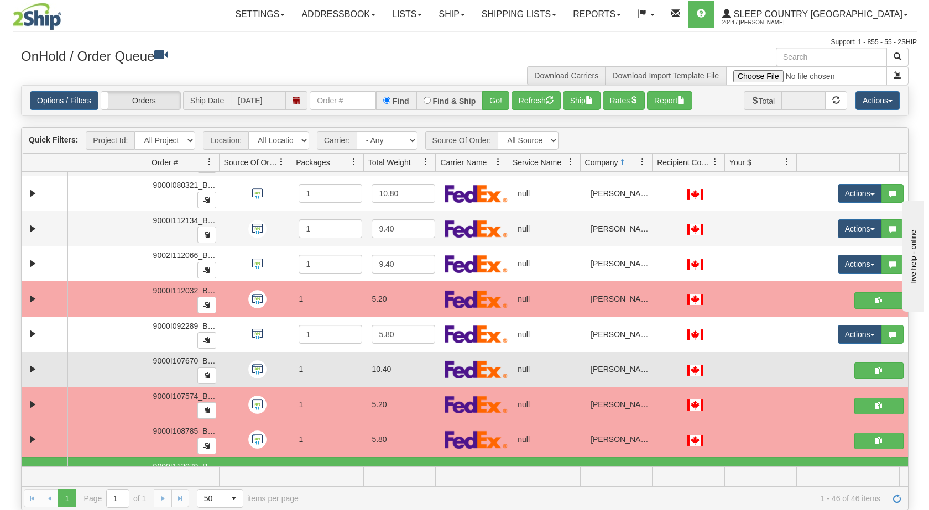
scroll to position [538, 0]
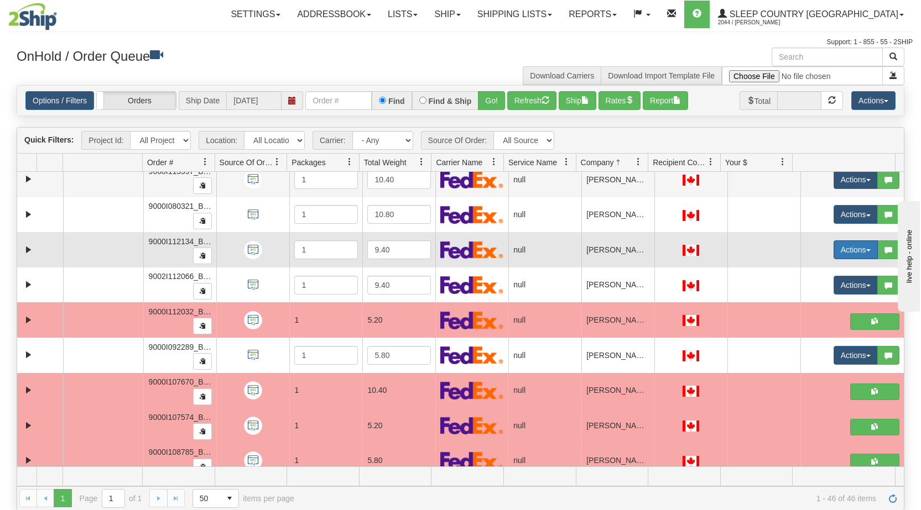
click at [856, 249] on button "Actions" at bounding box center [855, 250] width 44 height 19
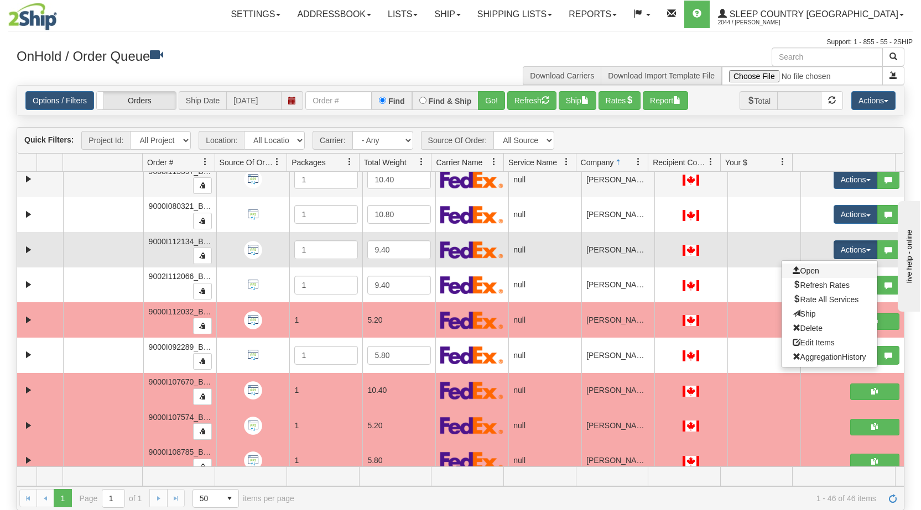
click at [814, 271] on link "Open" at bounding box center [829, 271] width 96 height 14
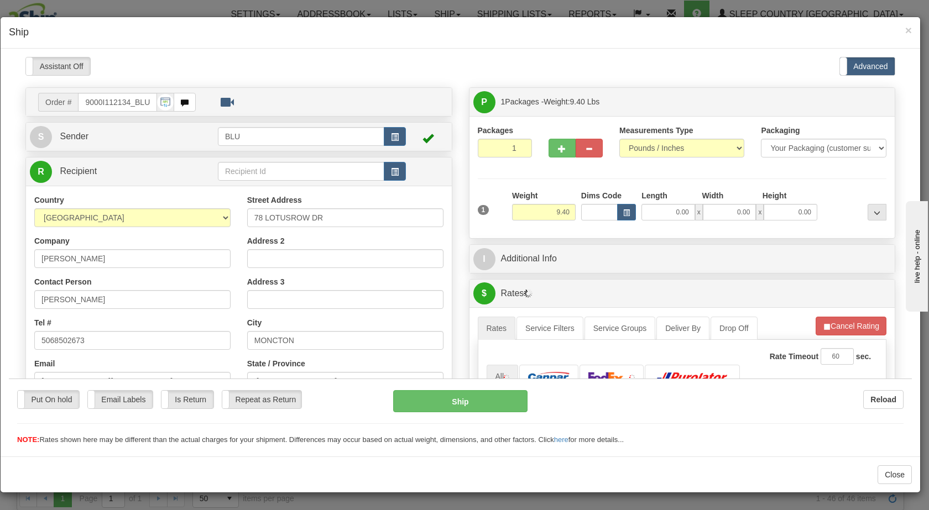
scroll to position [0, 0]
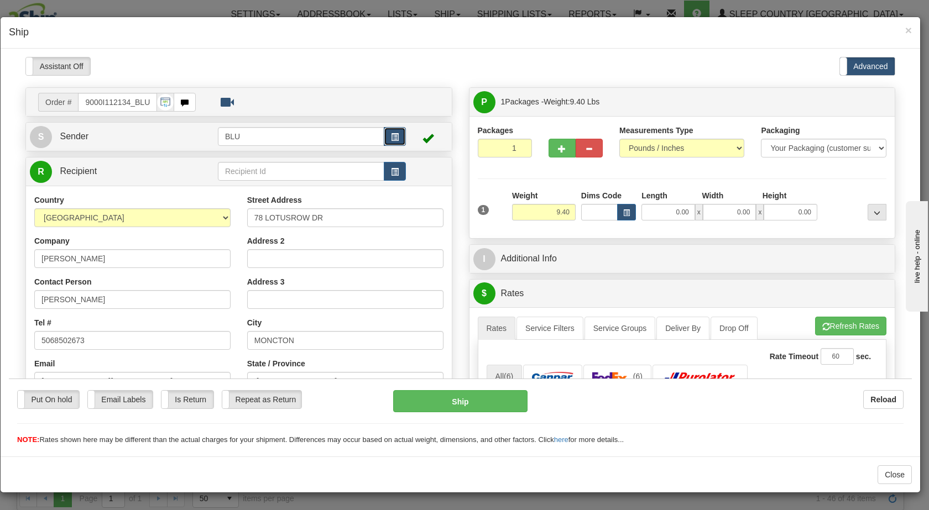
click at [391, 137] on span "button" at bounding box center [395, 136] width 8 height 7
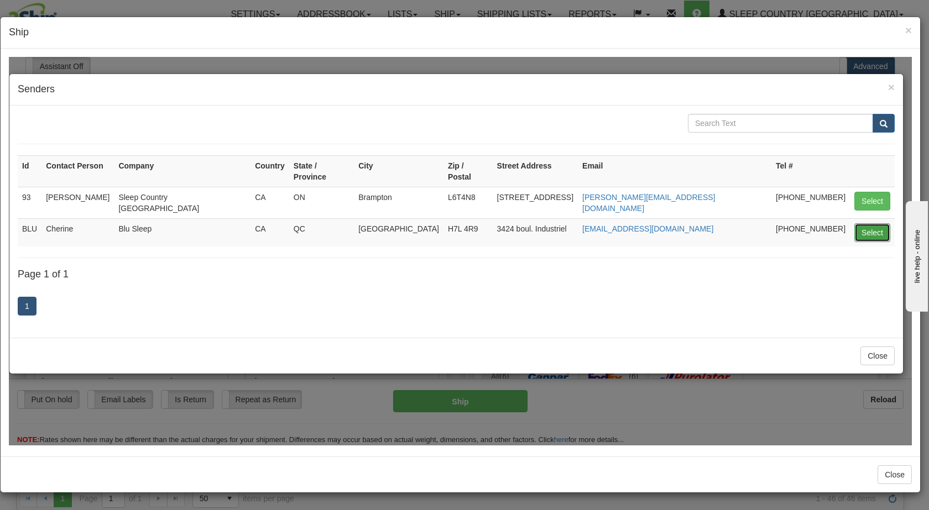
click at [867, 223] on button "Select" at bounding box center [873, 232] width 36 height 19
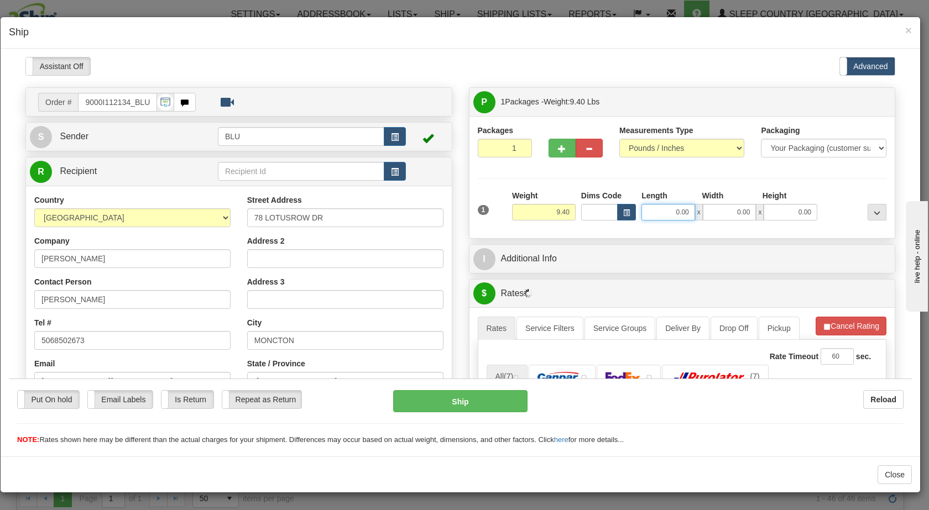
click at [653, 215] on input "0.00" at bounding box center [669, 212] width 54 height 17
type input "16.00"
click at [728, 213] on input "0.00" at bounding box center [730, 212] width 54 height 17
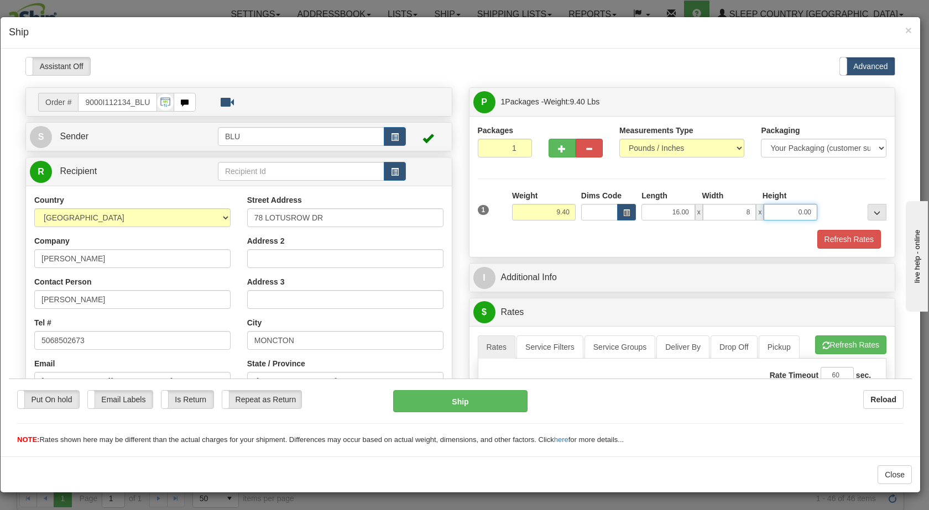
type input "8.00"
click at [775, 212] on input "0.00" at bounding box center [791, 212] width 54 height 17
type input "16.00"
click at [834, 202] on div at bounding box center [854, 205] width 69 height 30
click at [833, 240] on button "Refresh Rates" at bounding box center [849, 239] width 64 height 19
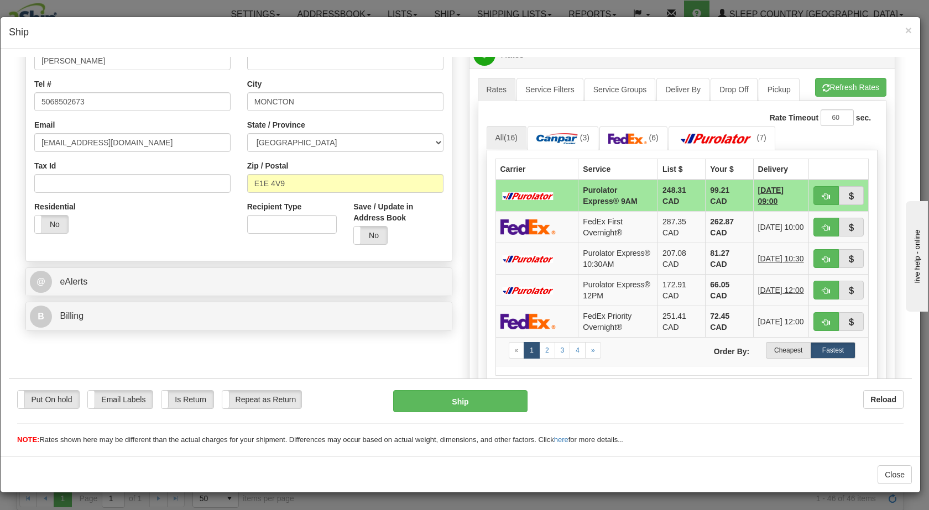
scroll to position [239, 0]
click at [781, 358] on label "Cheapest" at bounding box center [788, 349] width 45 height 17
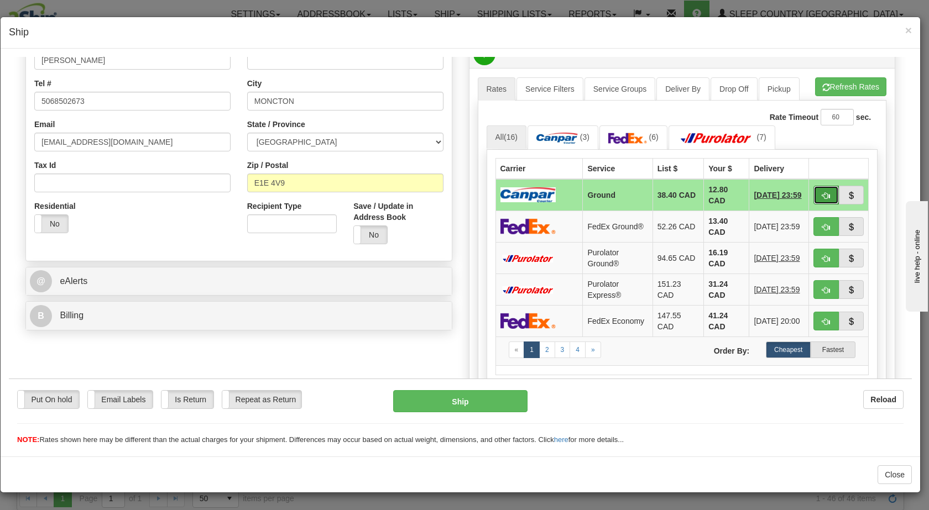
click at [822, 194] on span "button" at bounding box center [826, 195] width 8 height 7
type input "1"
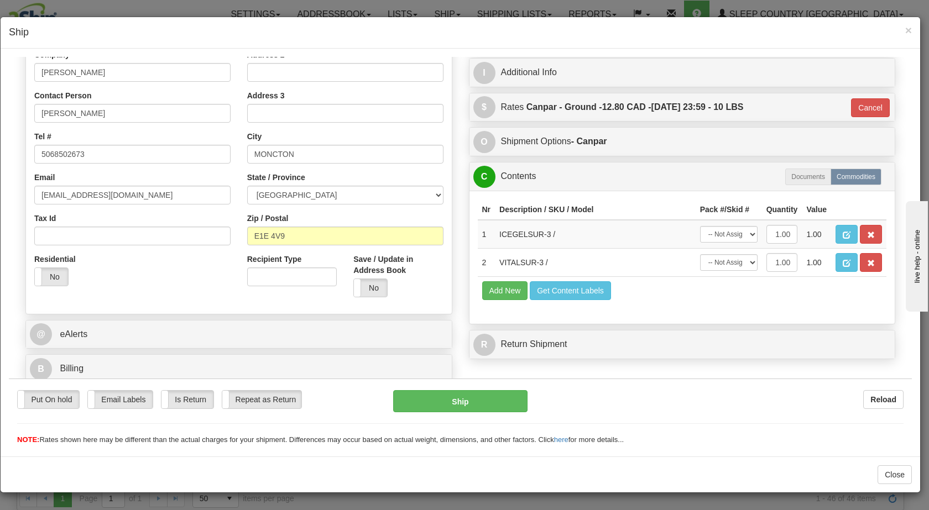
scroll to position [186, 0]
click at [463, 404] on button "Ship" at bounding box center [460, 401] width 134 height 22
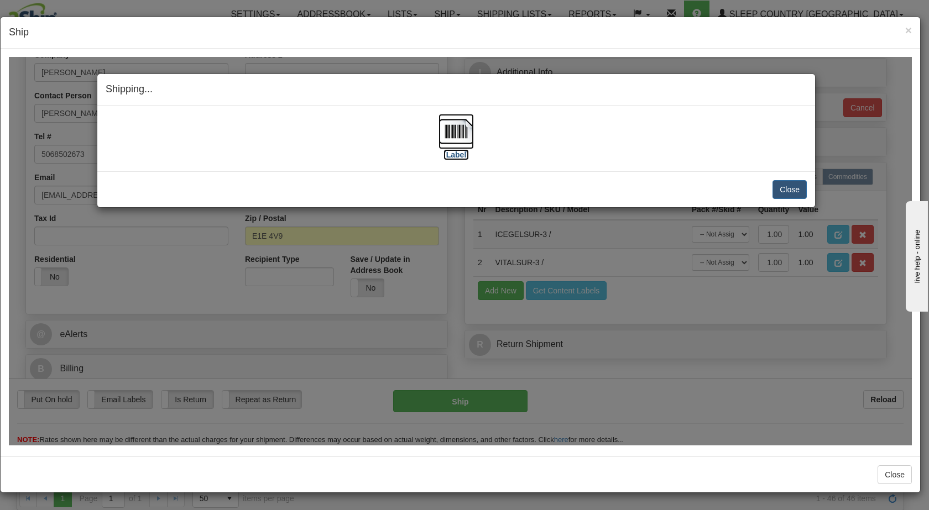
click at [454, 131] on img at bounding box center [456, 130] width 35 height 35
click at [794, 191] on button "Close" at bounding box center [790, 189] width 34 height 19
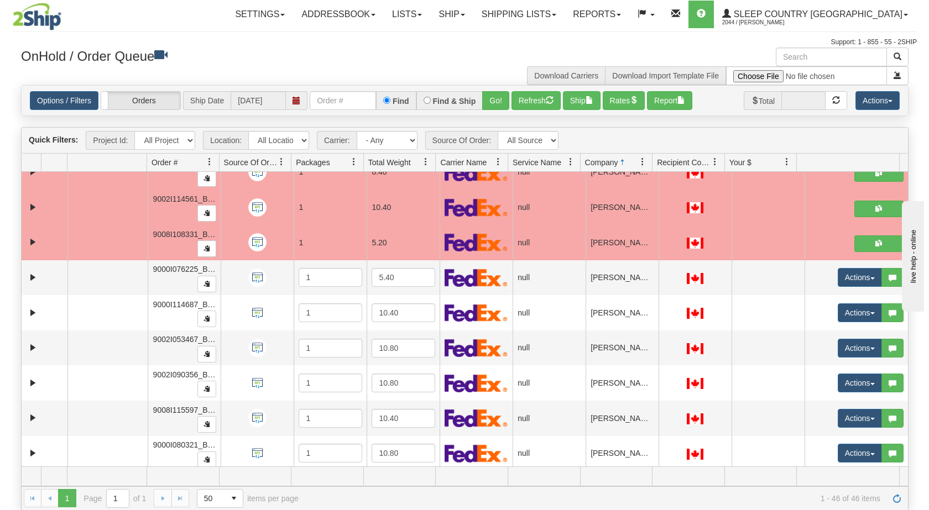
scroll to position [298, 0]
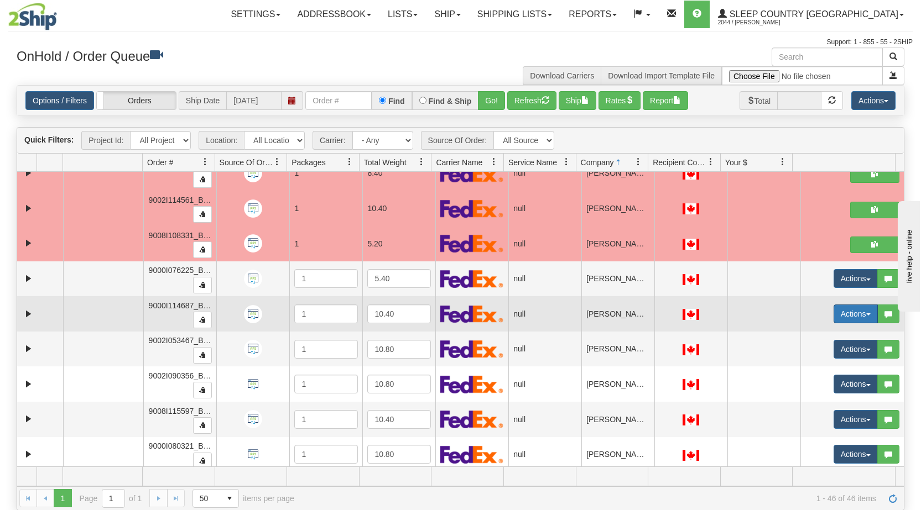
click at [856, 314] on button "Actions" at bounding box center [855, 314] width 44 height 19
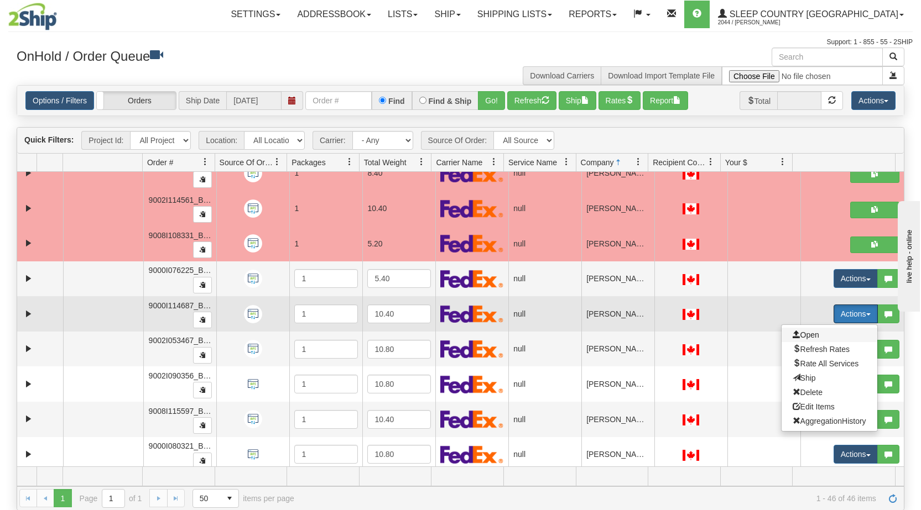
click at [799, 337] on span "Open" at bounding box center [806, 335] width 27 height 9
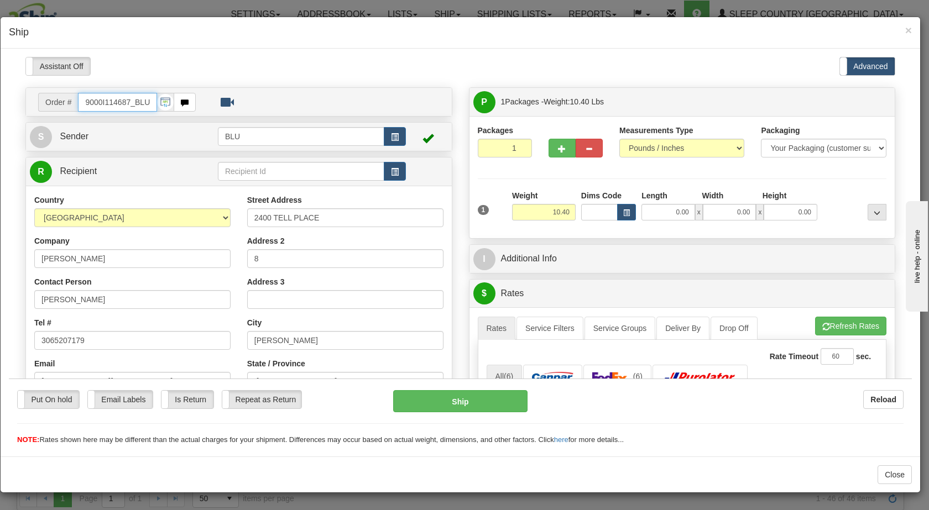
scroll to position [0, 0]
click at [389, 131] on button "button" at bounding box center [395, 136] width 22 height 19
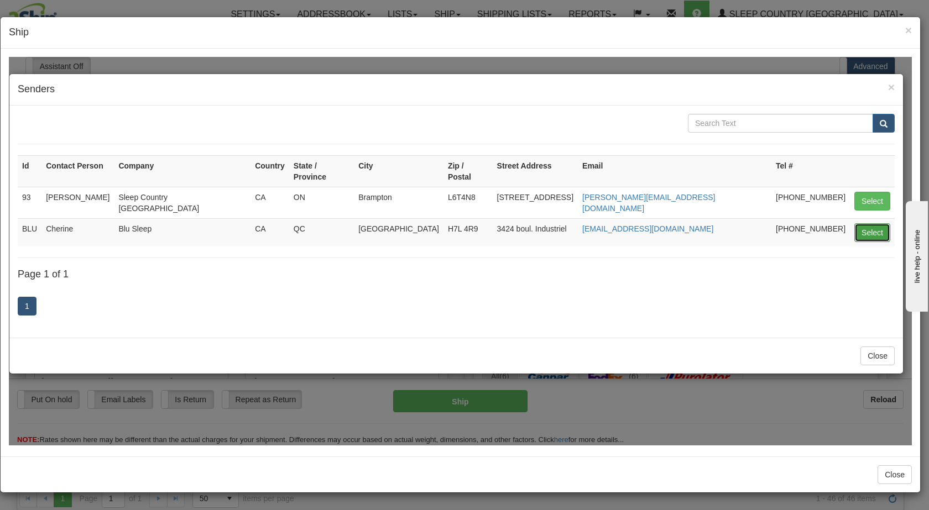
click at [870, 223] on button "Select" at bounding box center [873, 232] width 36 height 19
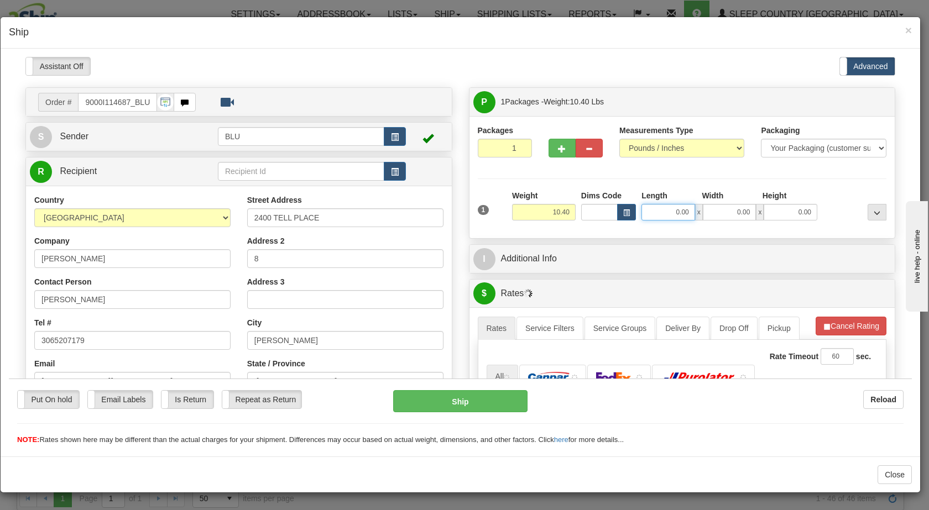
click at [666, 215] on input "0.00" at bounding box center [669, 212] width 54 height 17
type input "0.00"
click at [660, 216] on input "0.00" at bounding box center [669, 212] width 54 height 17
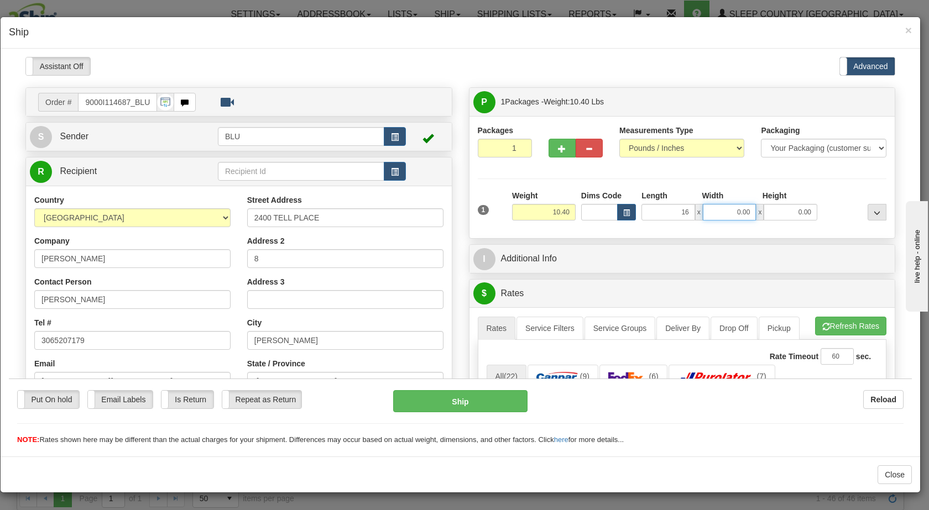
type input "16.00"
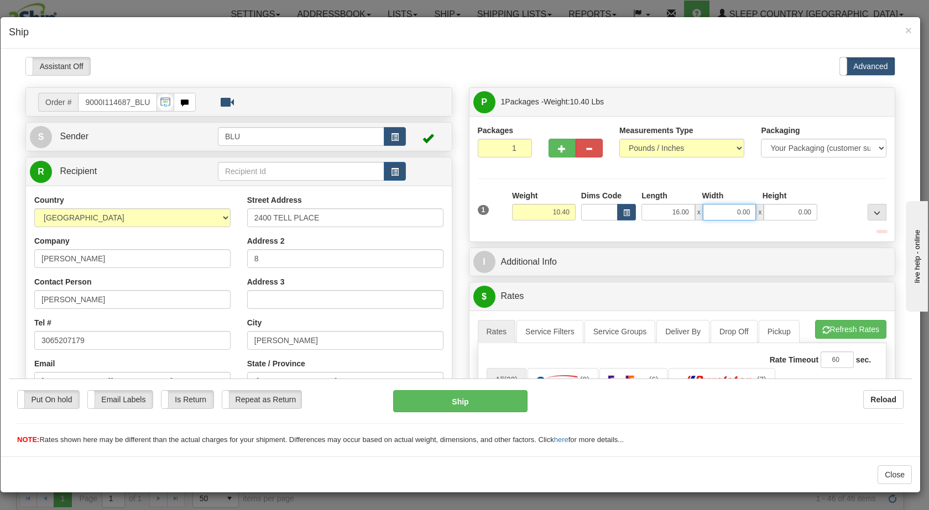
click at [726, 213] on input "0.00" at bounding box center [730, 212] width 54 height 17
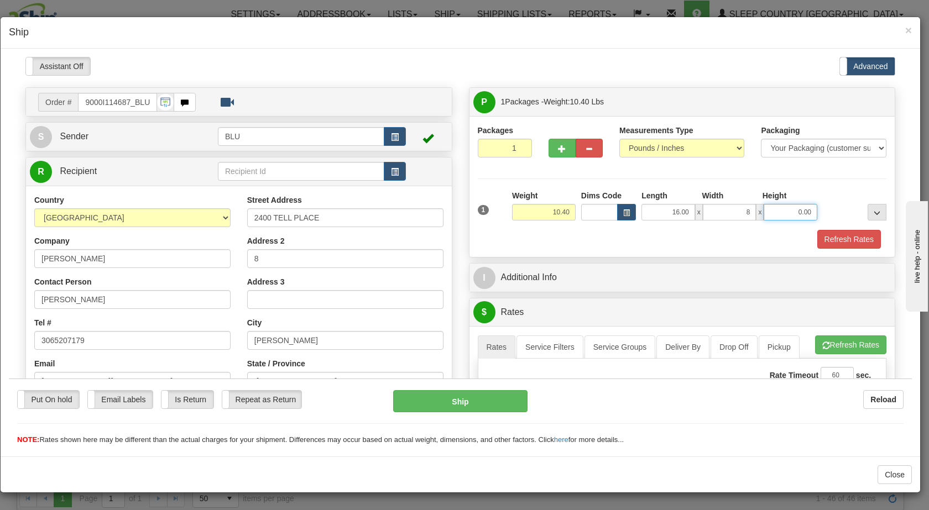
type input "8.00"
click at [781, 213] on input "0.00" at bounding box center [791, 212] width 54 height 17
type input "16.00"
click at [830, 207] on div at bounding box center [854, 205] width 69 height 30
click at [829, 237] on button "Refresh Rates" at bounding box center [849, 239] width 64 height 19
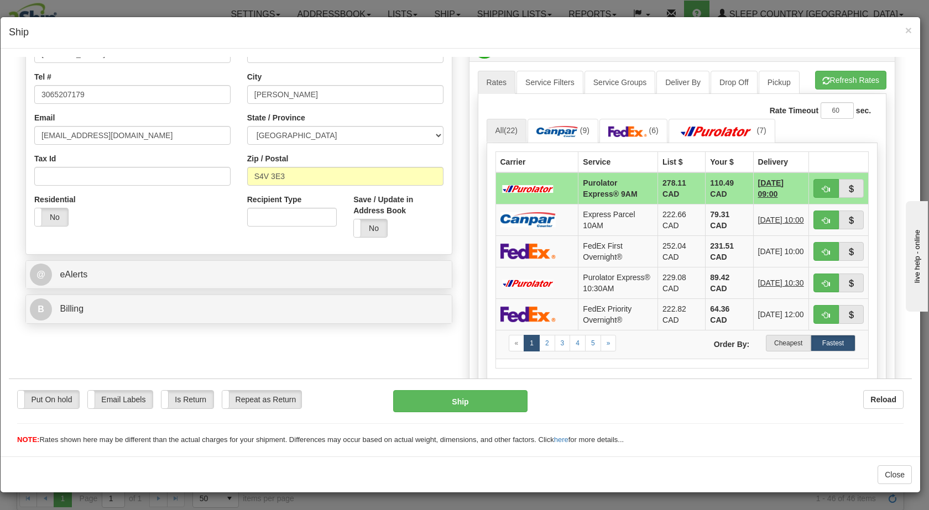
scroll to position [247, 0]
click at [785, 351] on label "Cheapest" at bounding box center [788, 342] width 45 height 17
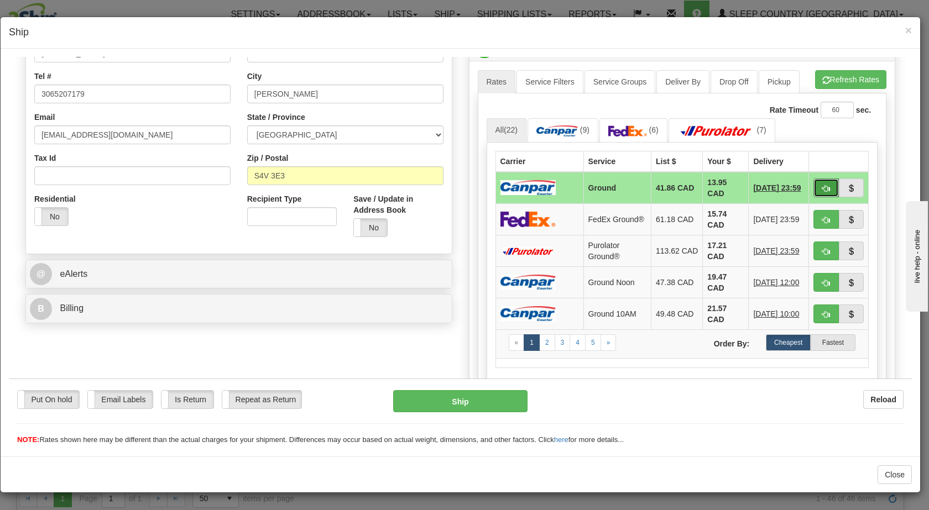
click at [814, 188] on button "button" at bounding box center [826, 187] width 25 height 19
type input "1"
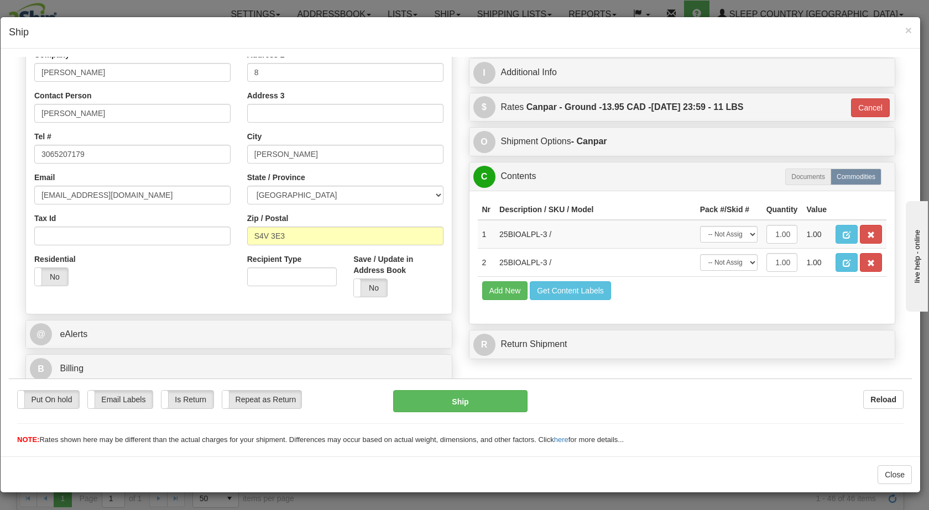
scroll to position [186, 0]
click at [486, 400] on button "Ship" at bounding box center [460, 401] width 134 height 22
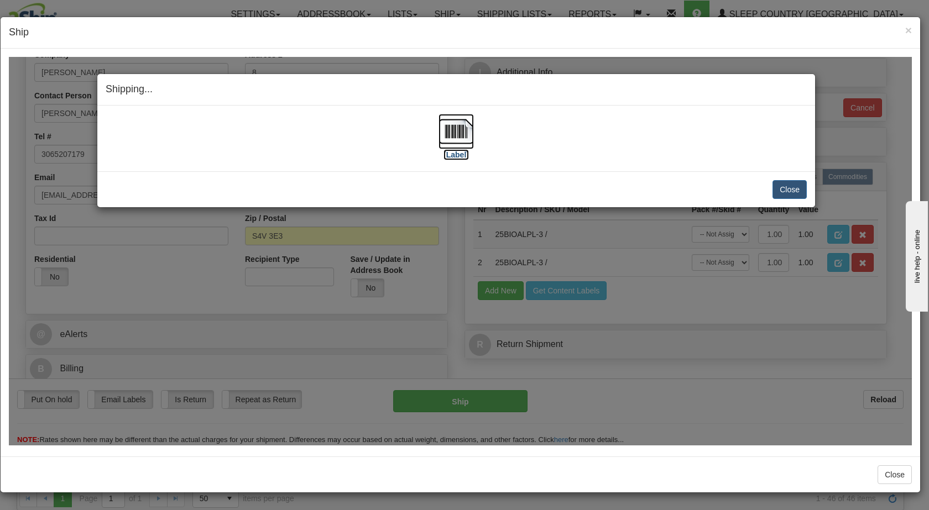
click at [455, 129] on img at bounding box center [456, 130] width 35 height 35
click at [788, 187] on button "Close" at bounding box center [790, 189] width 34 height 19
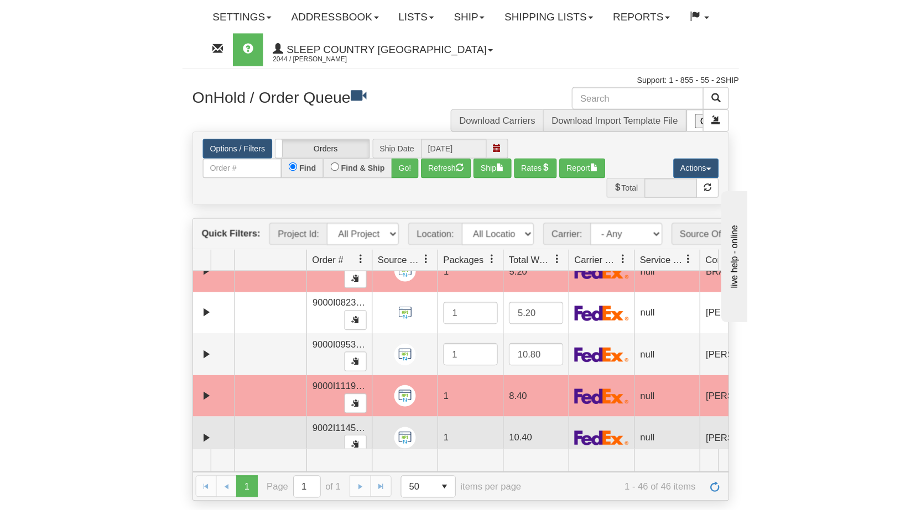
scroll to position [0, 0]
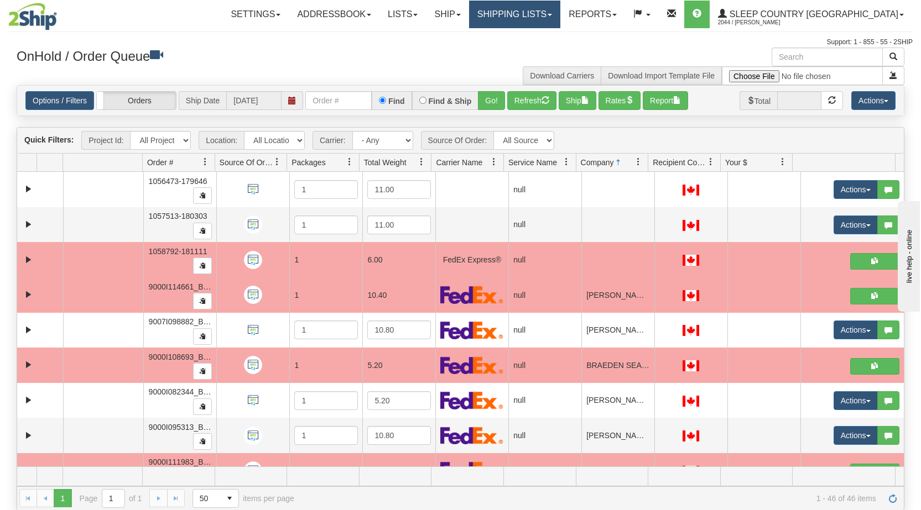
click at [560, 13] on link "Shipping lists" at bounding box center [514, 15] width 91 height 28
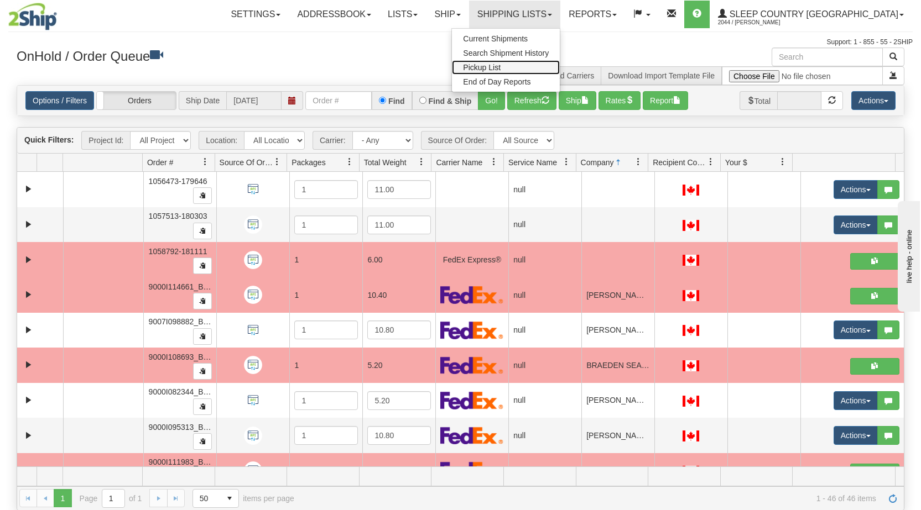
click at [560, 64] on link "Pickup List" at bounding box center [506, 67] width 108 height 14
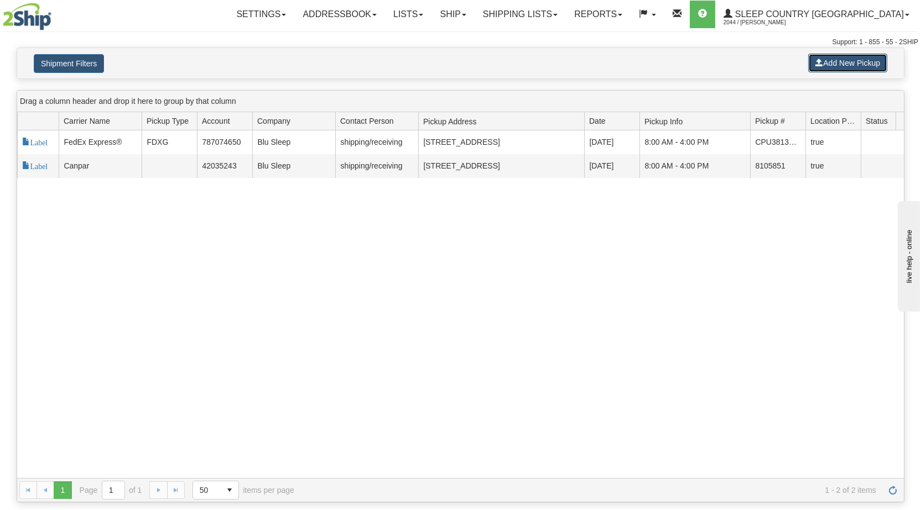
click at [858, 62] on button "Add New Pickup" at bounding box center [847, 63] width 79 height 19
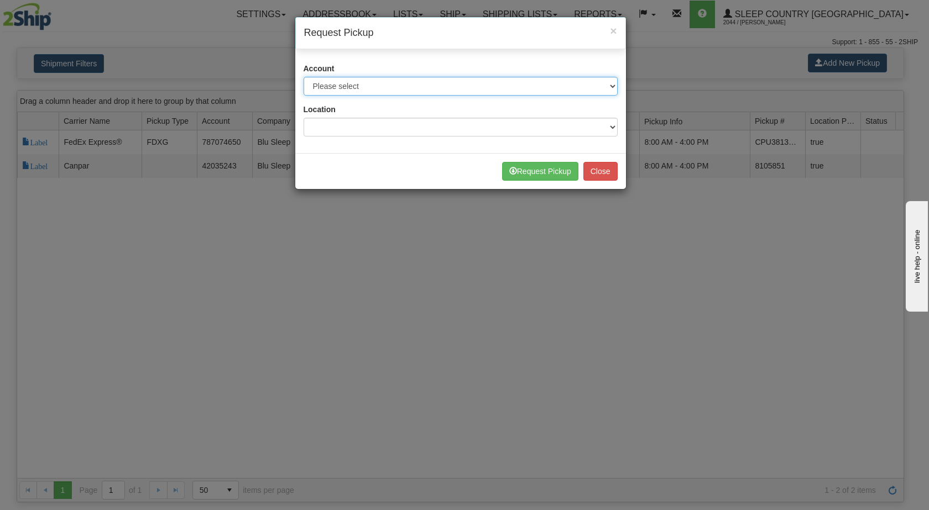
click at [491, 84] on select "Please select Canpar - 42035243 (Canpar 42035243) FedEx Express® - 787074650 (F…" at bounding box center [461, 86] width 314 height 19
select select "2"
click at [304, 77] on select "Please select Canpar - 42035243 (Canpar 42035243) FedEx Express® - 787074650 (F…" at bounding box center [461, 86] width 314 height 19
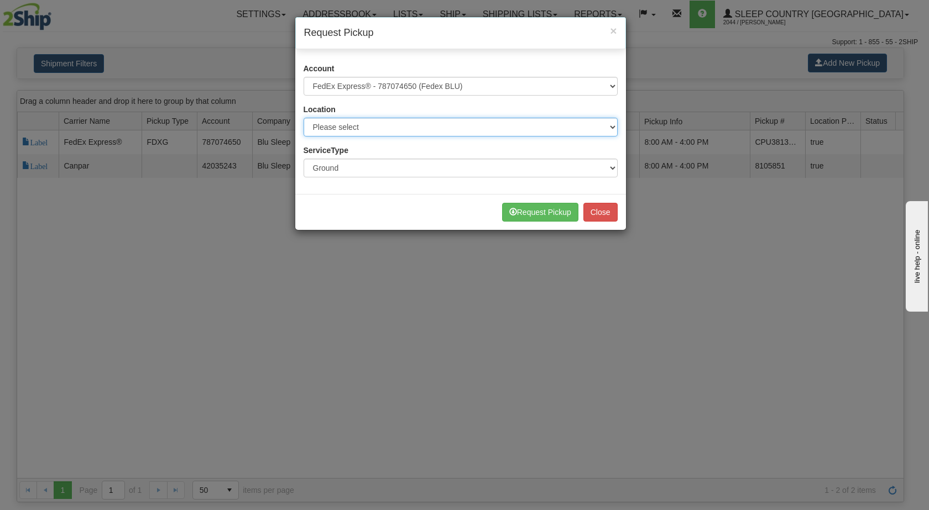
click at [436, 128] on select "Please select BLU" at bounding box center [461, 127] width 314 height 19
select select "6710"
click at [304, 118] on select "Please select BLU" at bounding box center [461, 127] width 314 height 19
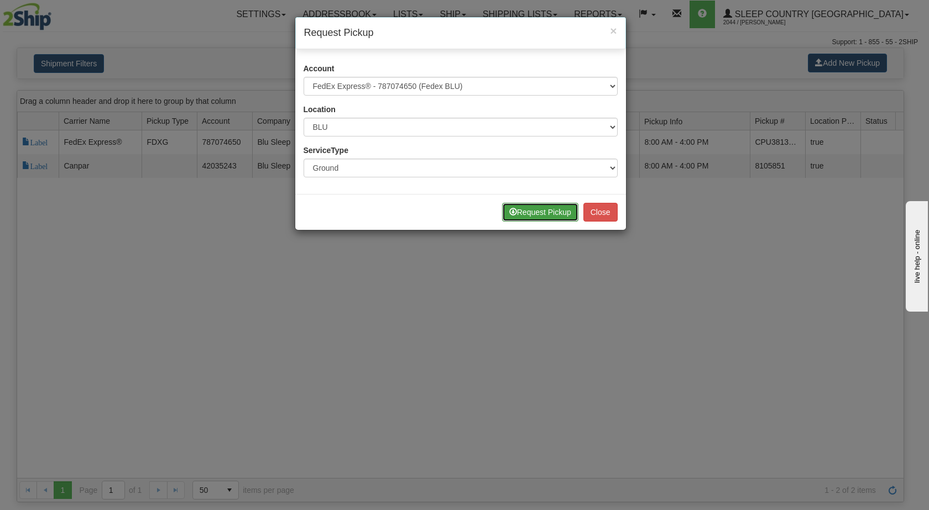
click at [519, 212] on button "Request Pickup" at bounding box center [540, 212] width 76 height 19
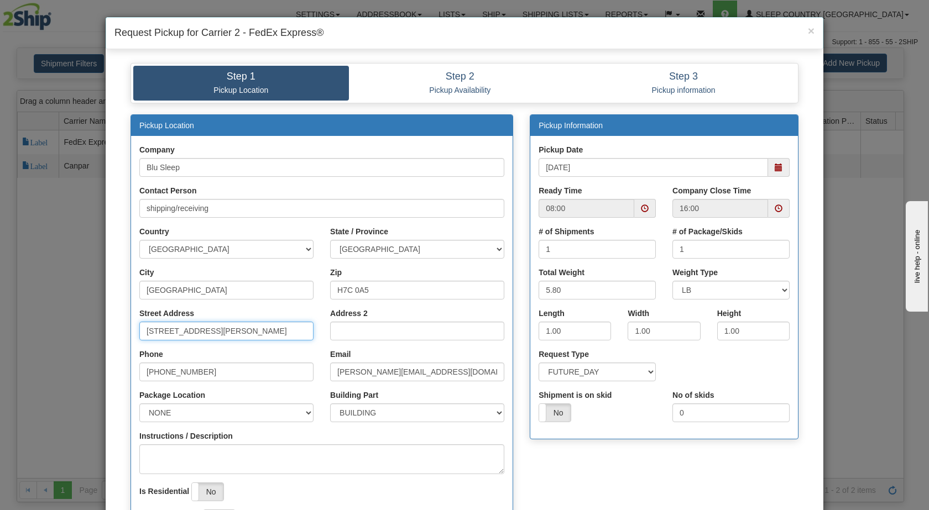
click at [187, 327] on input "[STREET_ADDRESS][PERSON_NAME]" at bounding box center [226, 331] width 174 height 19
click at [184, 326] on input "Street Address" at bounding box center [226, 331] width 174 height 19
type input "3424 BOUL INDUSTRIEL"
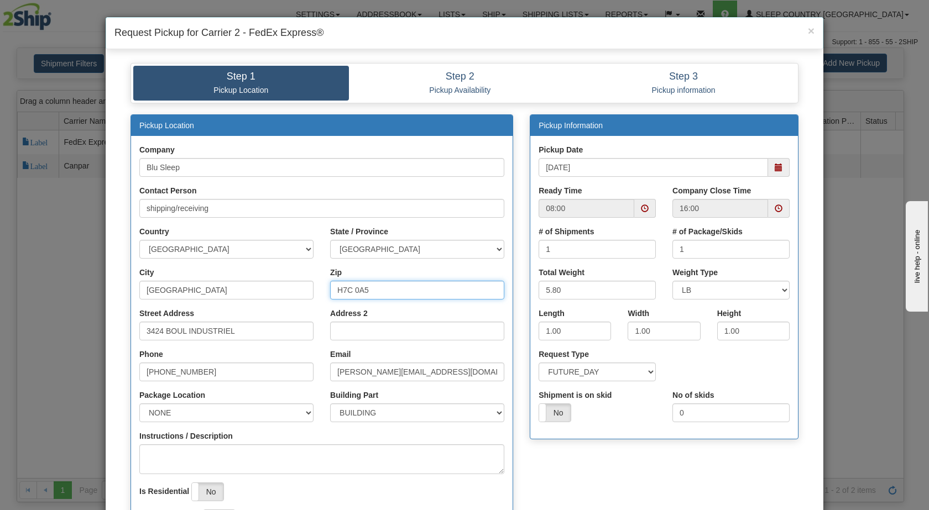
click at [358, 292] on input "H7C 0A5" at bounding box center [417, 290] width 174 height 19
click at [355, 293] on input "Zip" at bounding box center [417, 290] width 174 height 19
type input "H7L 4R9"
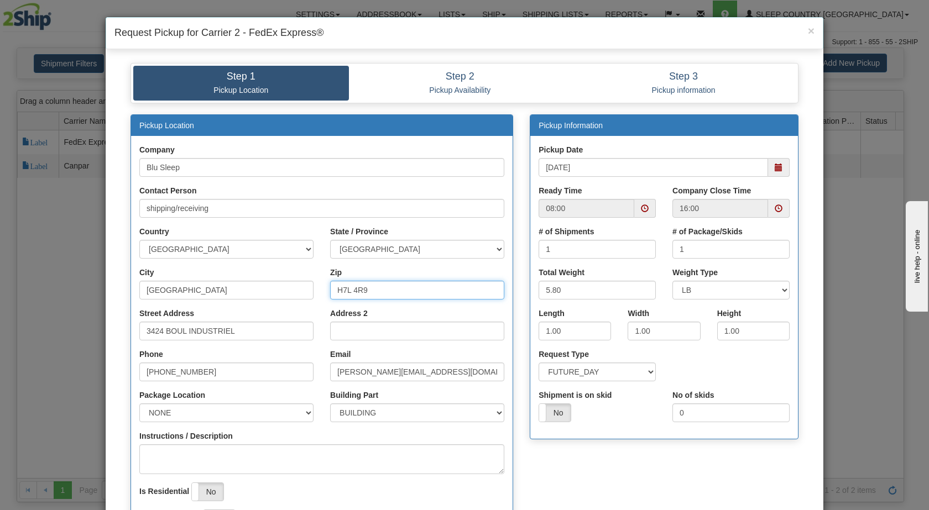
click at [777, 163] on span at bounding box center [779, 167] width 22 height 19
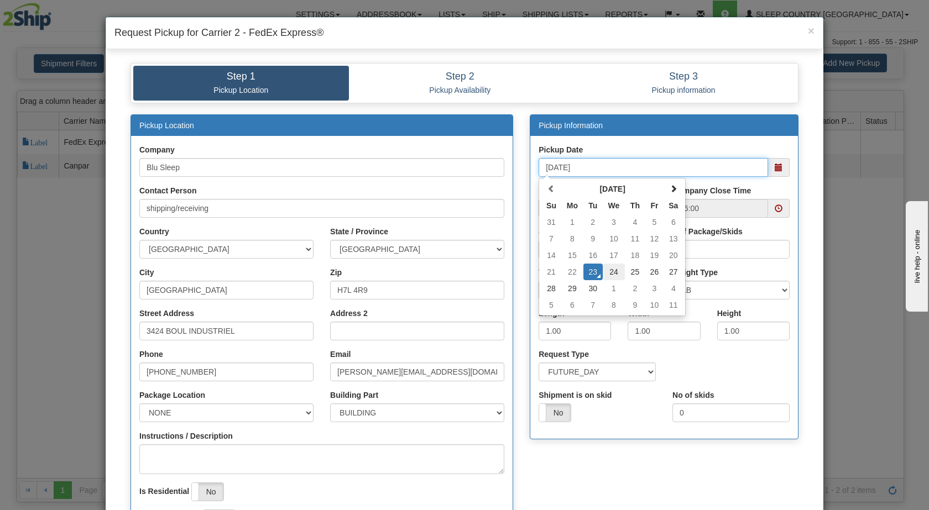
click at [616, 274] on td "24" at bounding box center [614, 272] width 23 height 17
type input "09/24/2025"
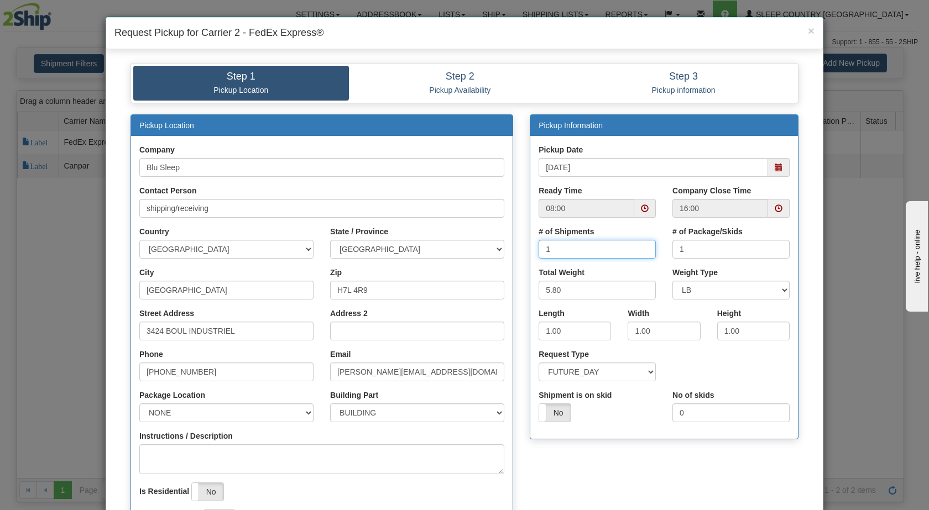
click at [570, 251] on input "1" at bounding box center [597, 249] width 117 height 19
drag, startPoint x: 570, startPoint y: 251, endPoint x: 529, endPoint y: 245, distance: 40.8
click at [530, 245] on div "# of Shipments 1" at bounding box center [597, 246] width 134 height 41
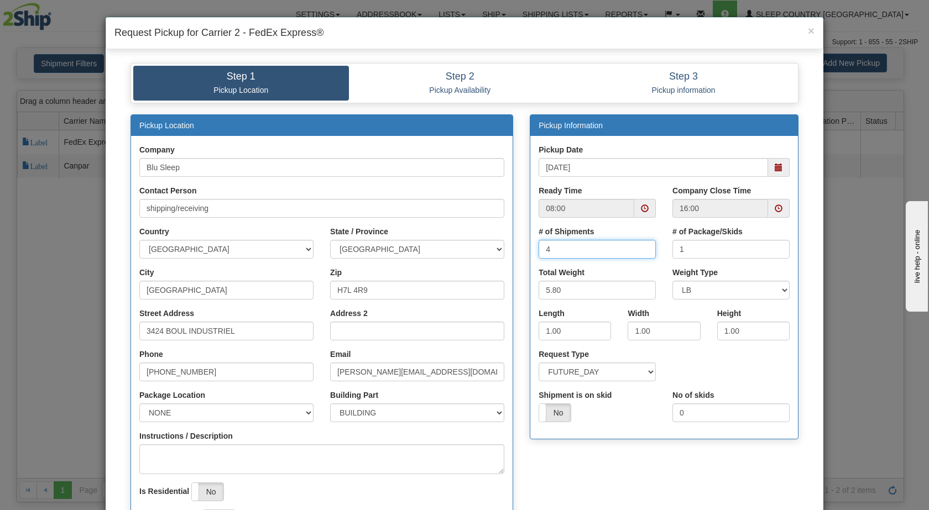
type input "4"
drag, startPoint x: 706, startPoint y: 251, endPoint x: 658, endPoint y: 251, distance: 48.1
click at [658, 251] on div "# of Shipments 4 # of Package/Skids 1" at bounding box center [664, 246] width 268 height 41
type input "4"
drag, startPoint x: 576, startPoint y: 290, endPoint x: 526, endPoint y: 286, distance: 49.9
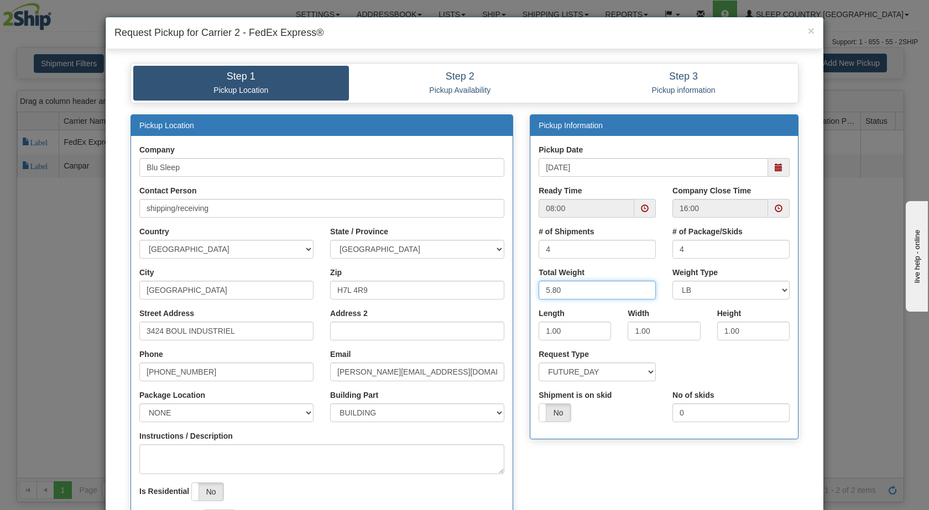
click at [530, 286] on div "Total Weight 5.80" at bounding box center [597, 287] width 134 height 41
type input "50"
click at [576, 334] on input "1.00" at bounding box center [575, 331] width 72 height 19
drag, startPoint x: 576, startPoint y: 334, endPoint x: 529, endPoint y: 334, distance: 47.0
click at [530, 334] on div "Length 1.00" at bounding box center [574, 328] width 89 height 41
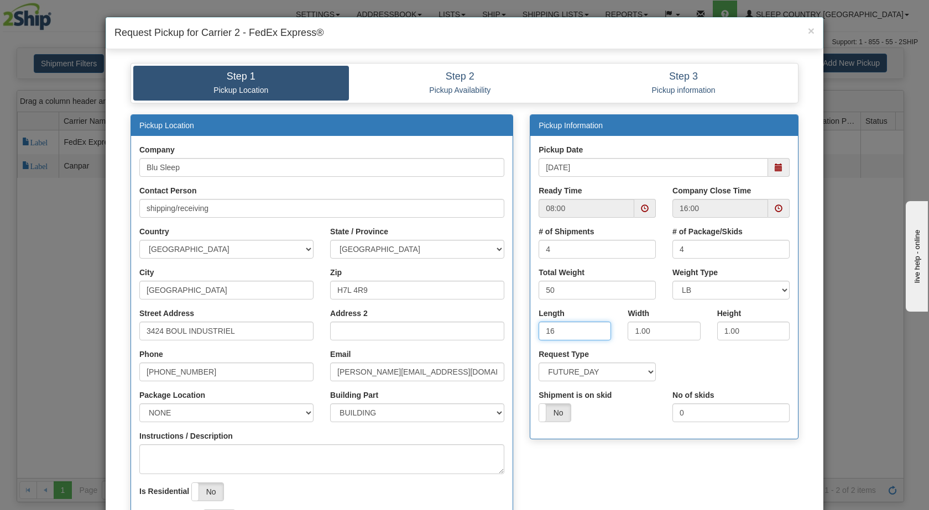
type input "16"
drag, startPoint x: 648, startPoint y: 331, endPoint x: 617, endPoint y: 330, distance: 31.0
click at [619, 330] on div "Width 1.00" at bounding box center [663, 328] width 89 height 41
type input "8"
drag, startPoint x: 742, startPoint y: 331, endPoint x: 701, endPoint y: 331, distance: 40.9
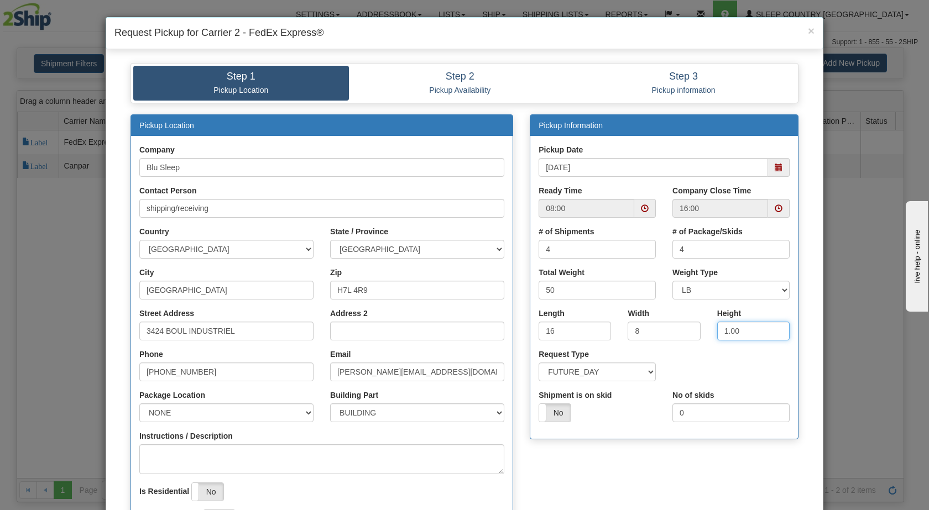
click at [701, 331] on div "Length 16 Width 8 Height" at bounding box center [664, 328] width 268 height 41
type input "16"
click at [690, 316] on div "Width 8" at bounding box center [664, 324] width 72 height 33
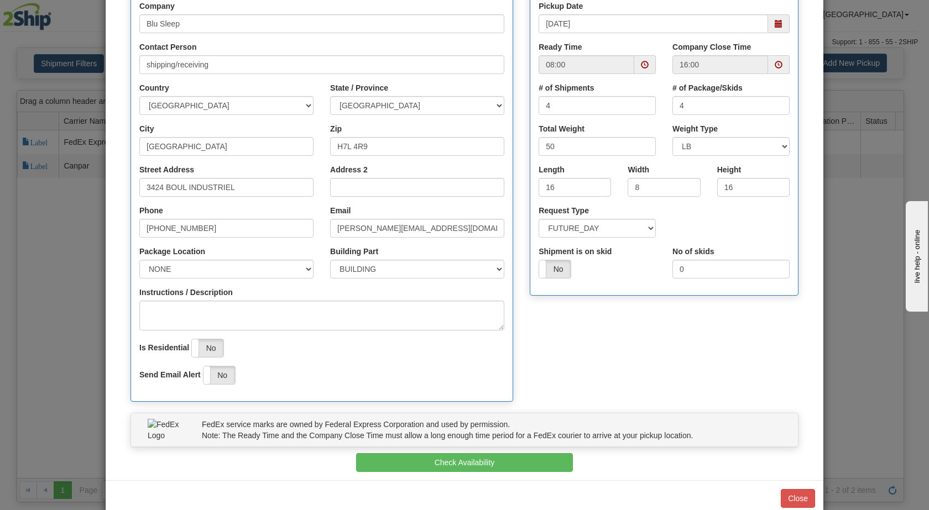
scroll to position [167, 0]
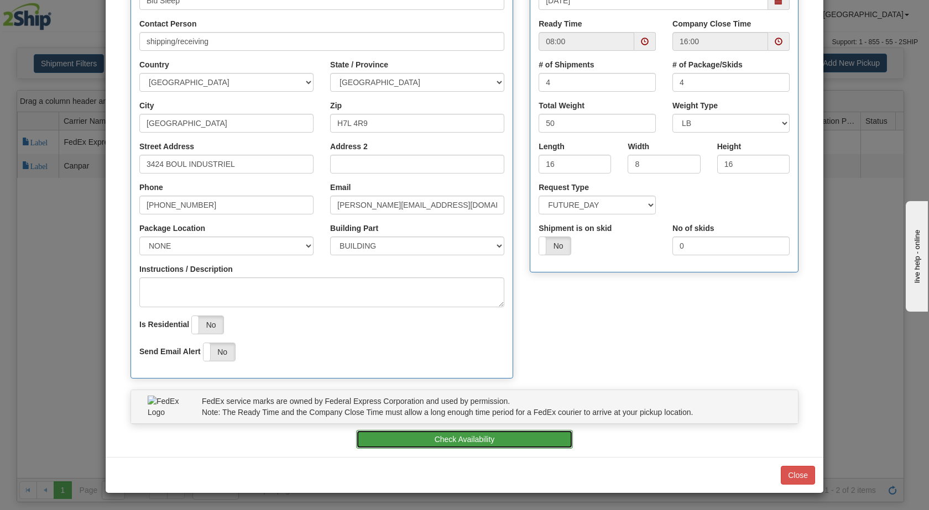
click at [478, 439] on button "Check Availability" at bounding box center [464, 439] width 217 height 19
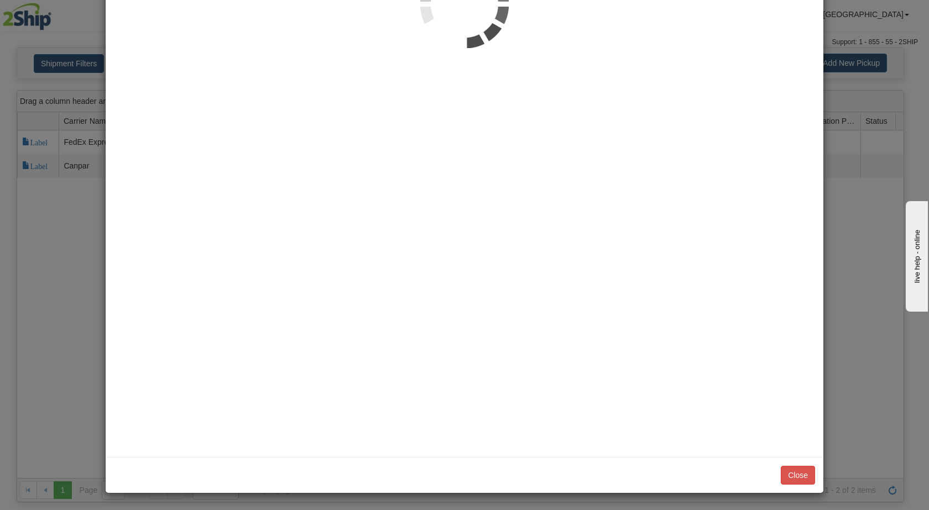
scroll to position [0, 0]
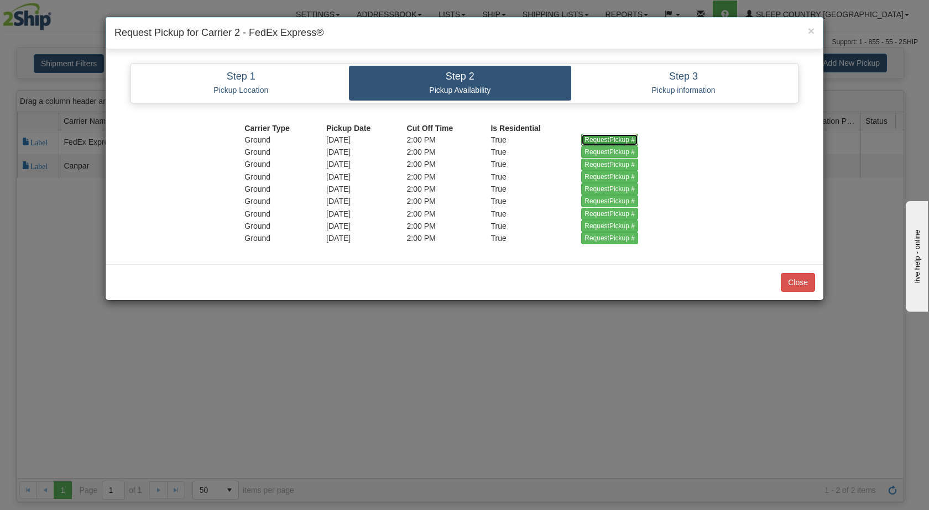
click at [596, 139] on input "RequestPickup #" at bounding box center [609, 140] width 57 height 12
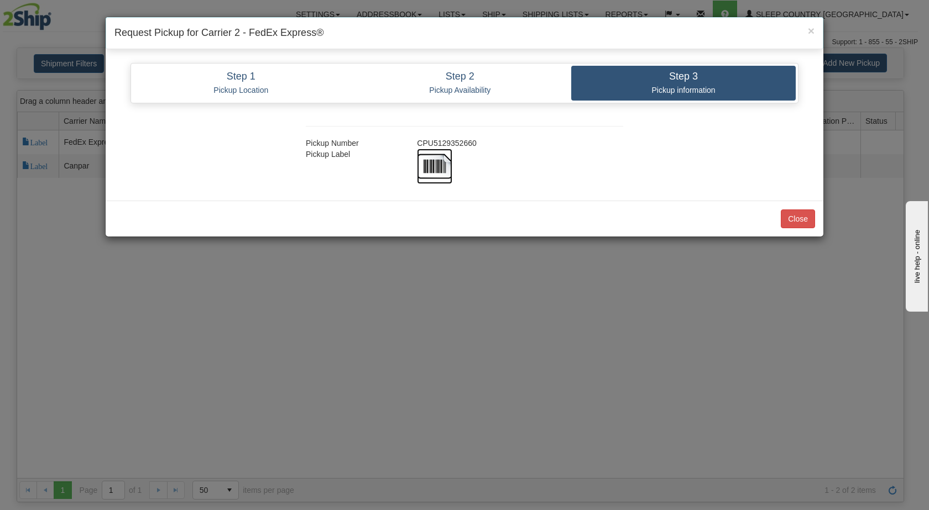
click at [429, 160] on img at bounding box center [434, 166] width 35 height 35
click at [797, 212] on button "Close" at bounding box center [798, 219] width 34 height 19
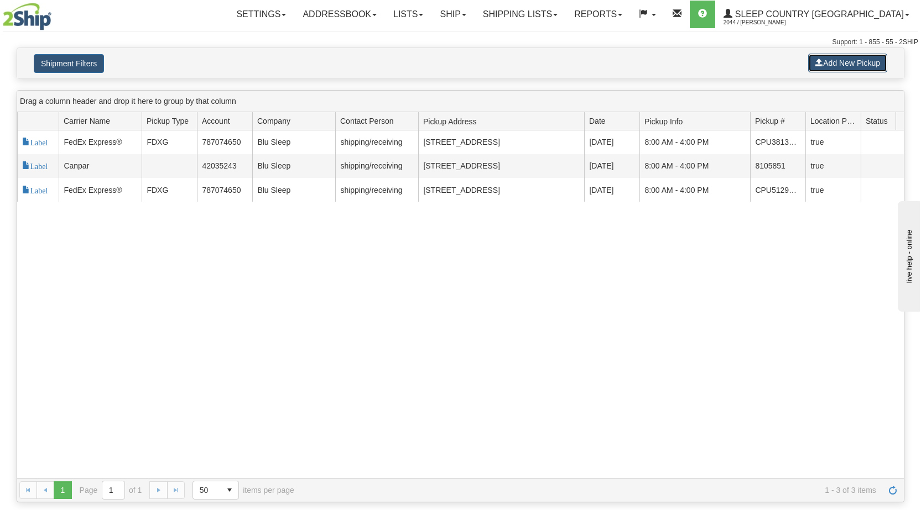
click at [827, 60] on button "Add New Pickup" at bounding box center [847, 63] width 79 height 19
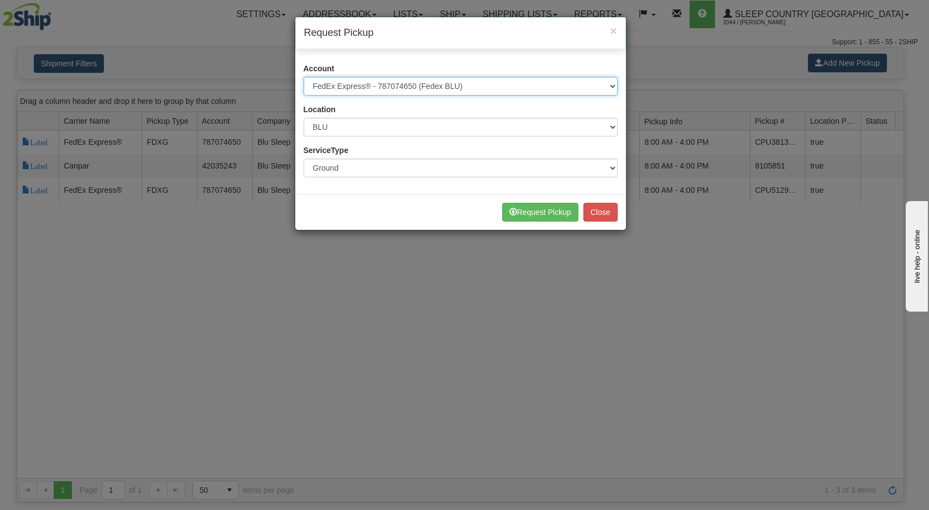
click at [474, 90] on select "Please select Canpar - 42035243 (Canpar 42035243) FedEx Express® - 787074650 (F…" at bounding box center [461, 86] width 314 height 19
select select "14"
click at [304, 77] on select "Please select Canpar - 42035243 (Canpar 42035243) FedEx Express® - 787074650 (F…" at bounding box center [461, 86] width 314 height 19
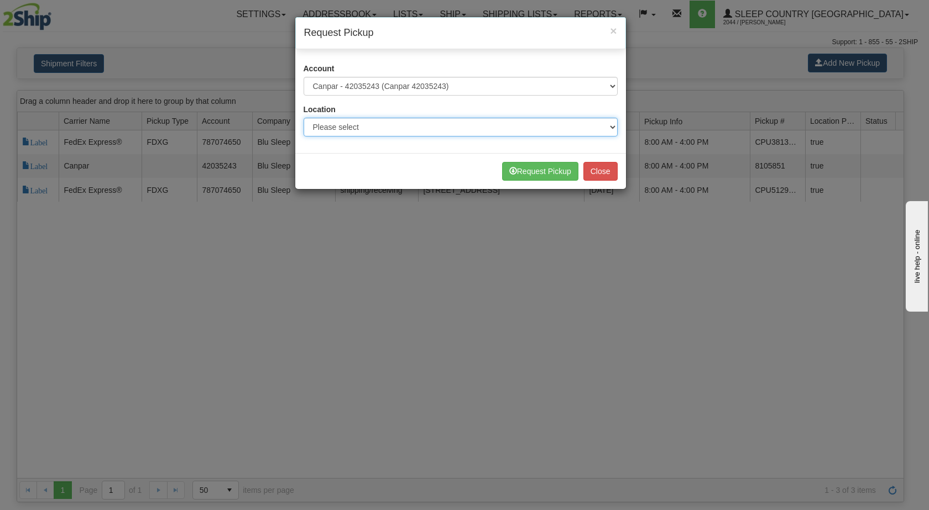
click at [403, 127] on select "Please select Ameriwood DC BECO BLU CATH COMO DORIN DUVET FASUS IMRU JASZ LUINC…" at bounding box center [461, 127] width 314 height 19
select select "6710"
click at [304, 118] on select "Please select Ameriwood DC BECO BLU CATH COMO DORIN DUVET FASUS IMRU JASZ LUINC…" at bounding box center [461, 127] width 314 height 19
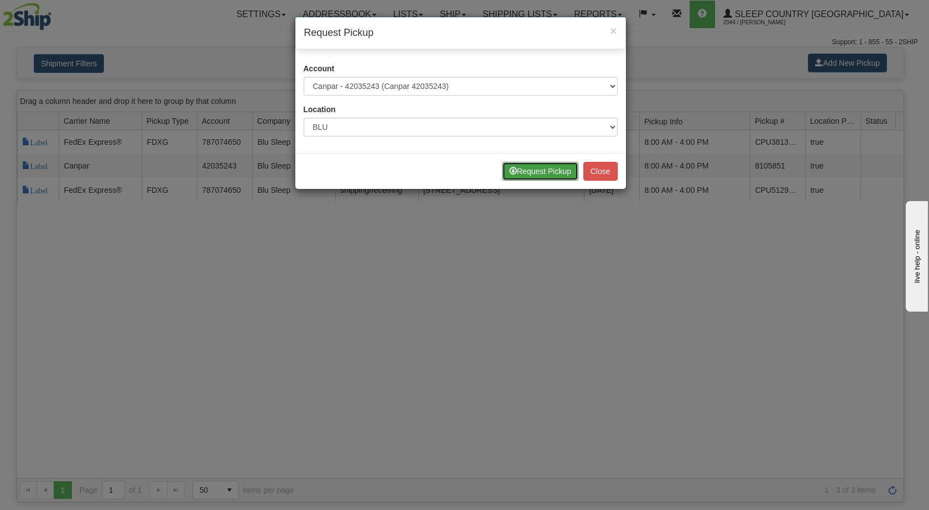
click at [517, 169] on button "Request Pickup" at bounding box center [540, 171] width 76 height 19
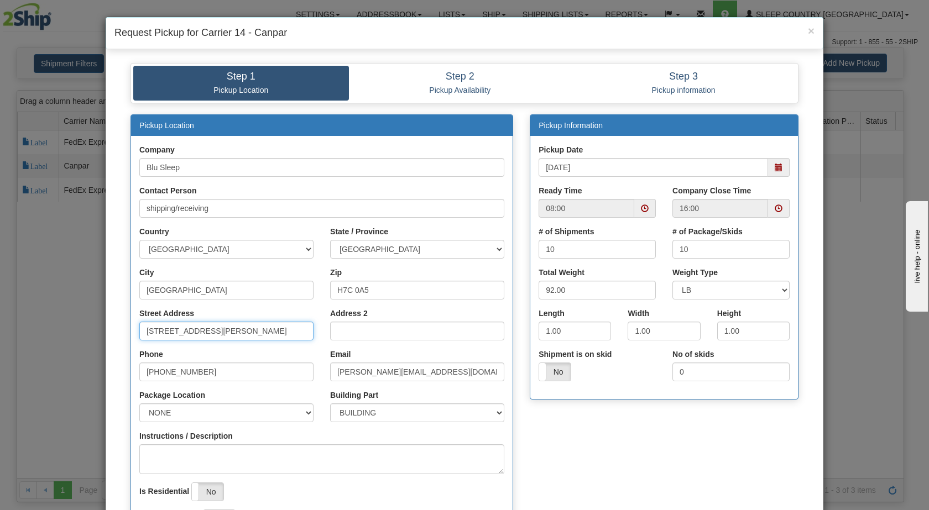
click at [194, 335] on input "[STREET_ADDRESS][PERSON_NAME]" at bounding box center [226, 331] width 174 height 19
click at [194, 335] on input "Street Address" at bounding box center [226, 331] width 174 height 19
type input "3424 BOUL INDUSTRIEL"
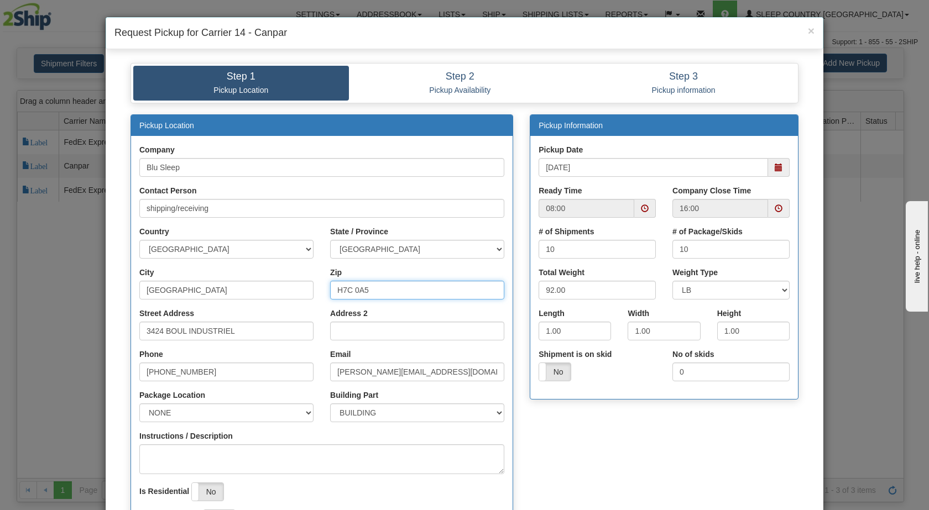
click at [372, 286] on input "H7C 0A5" at bounding box center [417, 290] width 174 height 19
click at [372, 286] on input "Zip" at bounding box center [417, 290] width 174 height 19
type input "H7L 4R9"
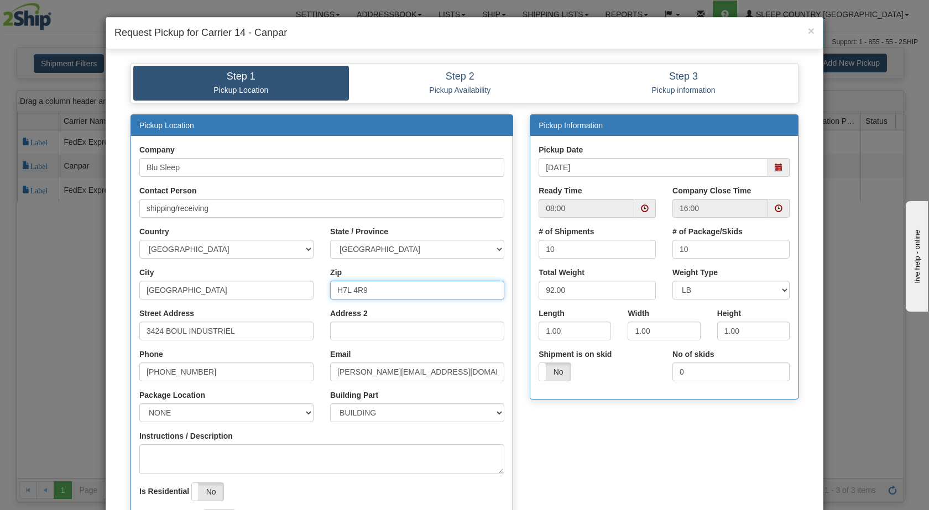
click at [769, 175] on span at bounding box center [779, 167] width 22 height 19
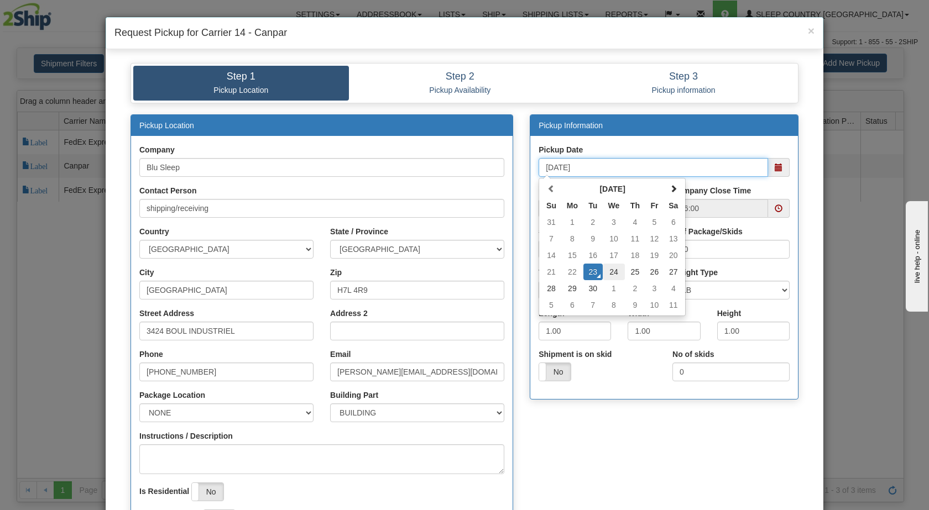
click at [612, 272] on td "24" at bounding box center [614, 272] width 23 height 17
type input "09/24/2025"
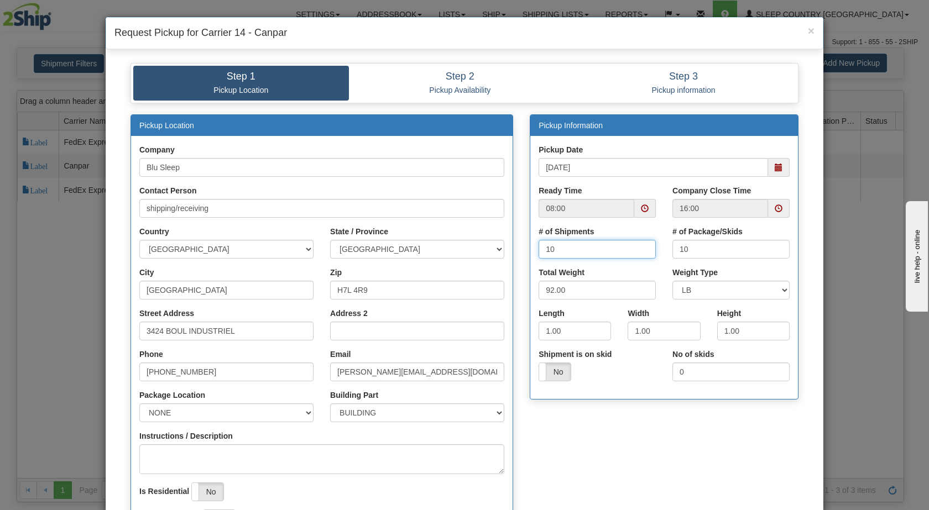
drag, startPoint x: 572, startPoint y: 252, endPoint x: 533, endPoint y: 242, distance: 40.5
click at [533, 242] on div "# of Shipments 10" at bounding box center [597, 246] width 134 height 41
type input "12"
drag, startPoint x: 704, startPoint y: 248, endPoint x: 664, endPoint y: 247, distance: 39.3
click at [664, 247] on div "# of Package/Skids 1" at bounding box center [731, 246] width 134 height 41
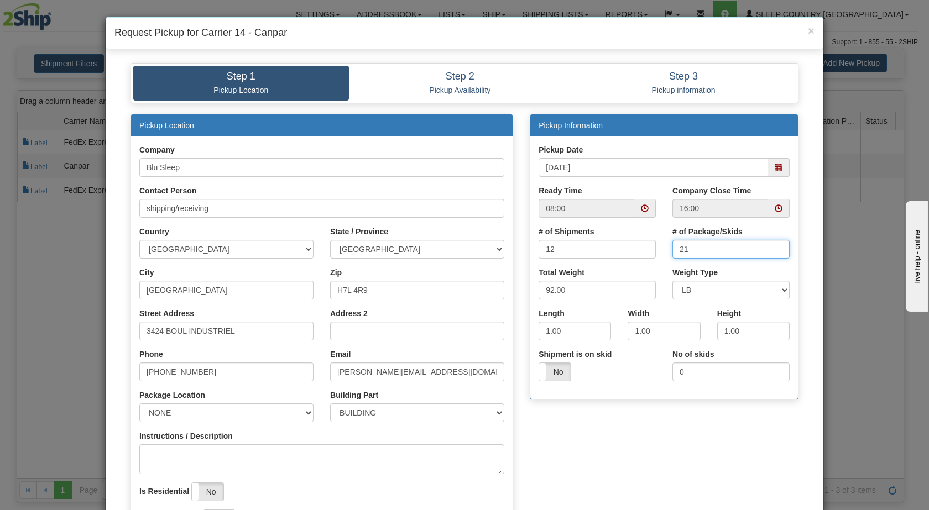
drag, startPoint x: 697, startPoint y: 249, endPoint x: 663, endPoint y: 248, distance: 34.3
click at [664, 248] on div "# of Package/Skids 21" at bounding box center [731, 246] width 134 height 41
type input "12"
click at [564, 327] on input "1.00" at bounding box center [575, 331] width 72 height 19
drag, startPoint x: 564, startPoint y: 327, endPoint x: 530, endPoint y: 326, distance: 33.8
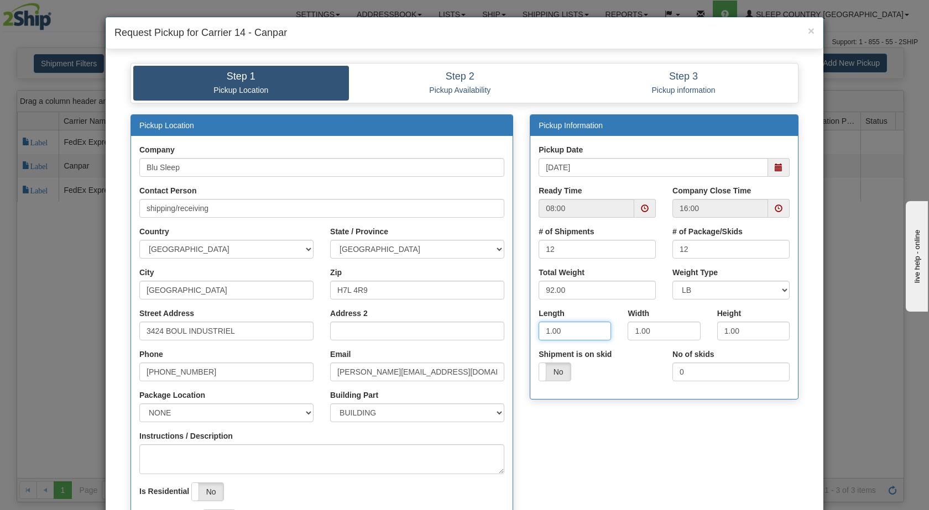
click at [530, 326] on div "Length 1.00" at bounding box center [574, 328] width 89 height 41
type input "16"
drag, startPoint x: 655, startPoint y: 332, endPoint x: 596, endPoint y: 331, distance: 59.2
click at [596, 331] on div "Length 16 Width 1.00 Height" at bounding box center [664, 328] width 268 height 41
type input "8"
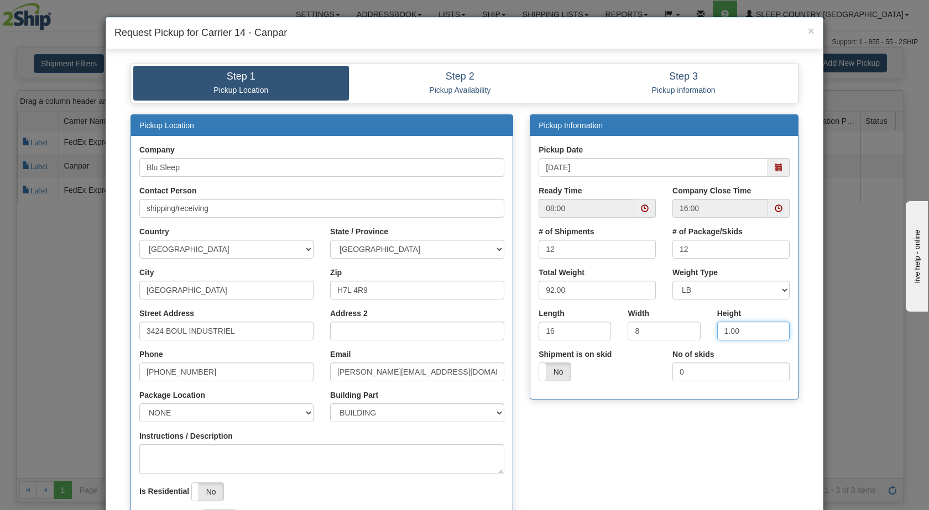
drag, startPoint x: 742, startPoint y: 330, endPoint x: 708, endPoint y: 330, distance: 33.2
click at [709, 330] on div "Height 1.00" at bounding box center [753, 328] width 89 height 41
type input "16"
click at [752, 311] on div "Height 16" at bounding box center [753, 324] width 72 height 33
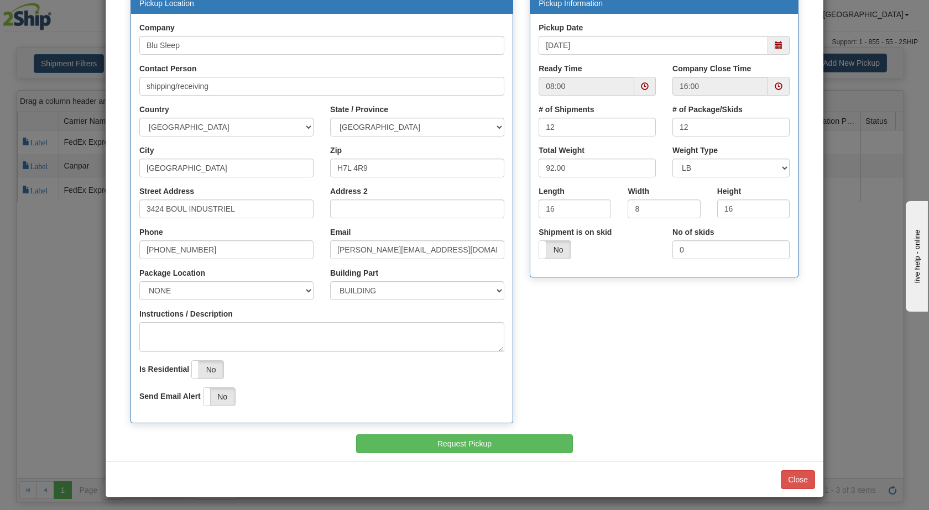
scroll to position [127, 0]
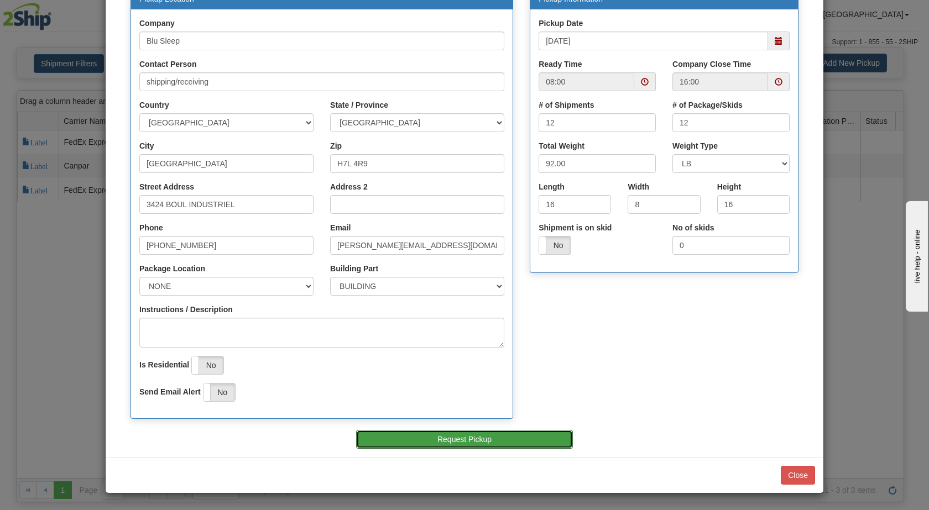
click at [454, 444] on button "Request Pickup" at bounding box center [464, 439] width 217 height 19
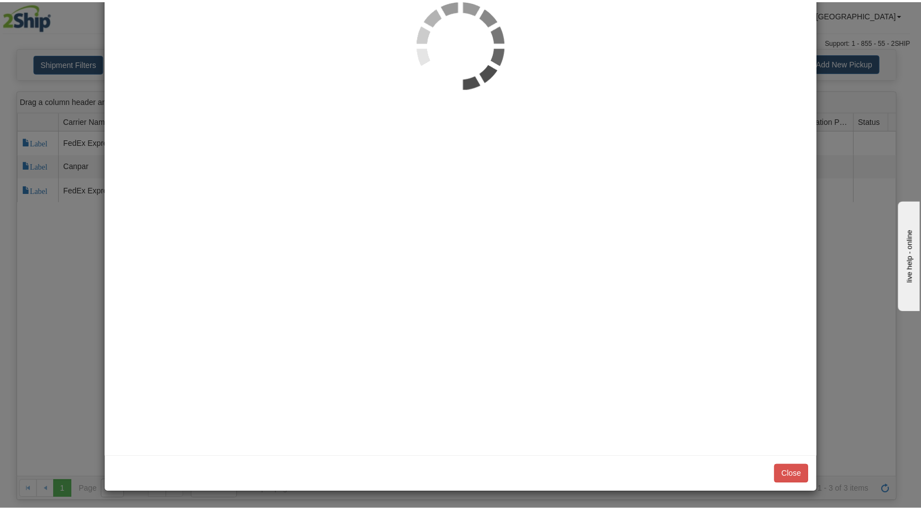
scroll to position [0, 0]
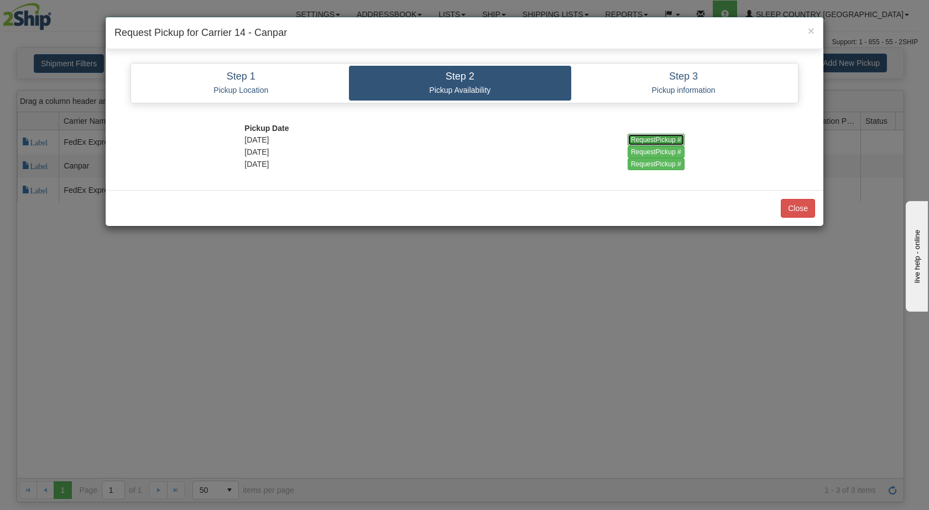
click at [645, 139] on input "RequestPickup #" at bounding box center [656, 140] width 57 height 12
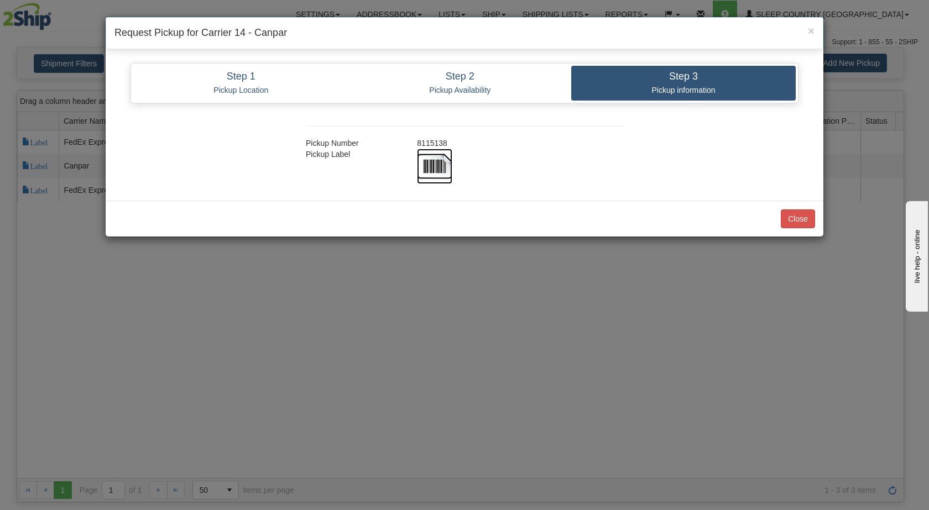
click at [431, 159] on img at bounding box center [434, 166] width 35 height 35
click at [796, 214] on button "Close" at bounding box center [798, 219] width 34 height 19
